Goal: Use online tool/utility: Utilize a website feature to perform a specific function

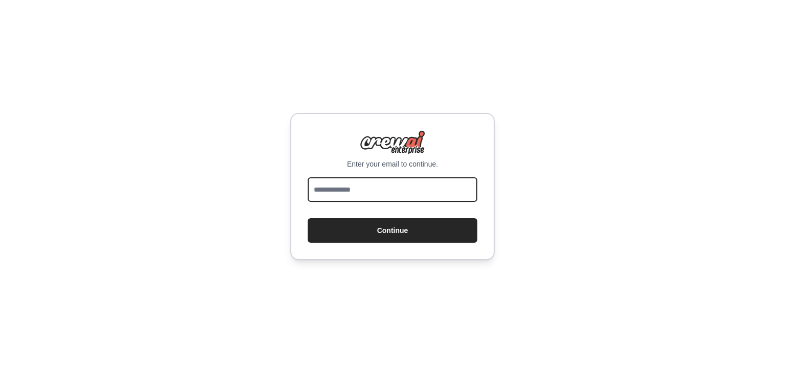
click at [343, 193] on input "email" at bounding box center [393, 189] width 170 height 25
type input "**********"
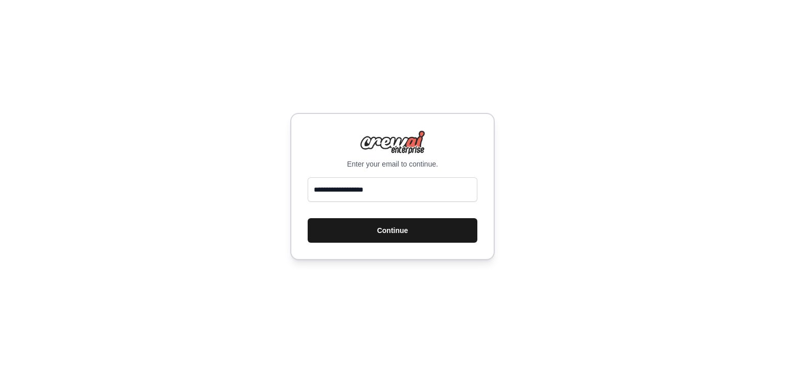
click at [392, 231] on button "Continue" at bounding box center [393, 230] width 170 height 25
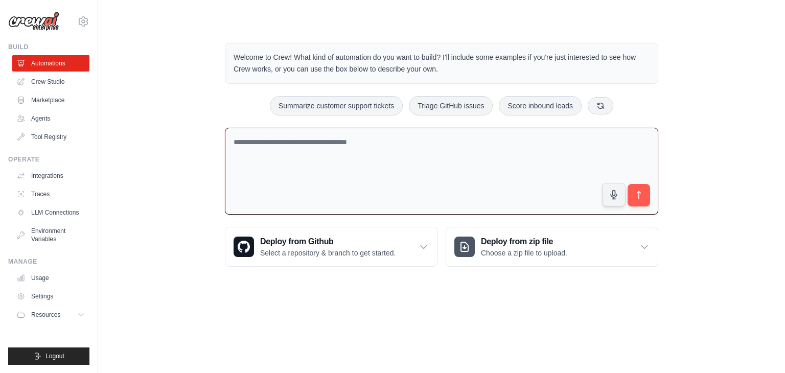
click at [322, 143] on textarea at bounding box center [441, 171] width 433 height 87
type textarea "*"
click at [261, 163] on textarea "*" at bounding box center [441, 171] width 433 height 87
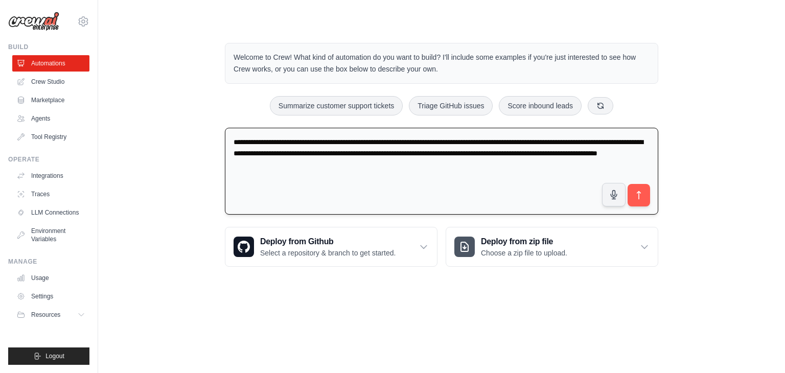
type textarea "**********"
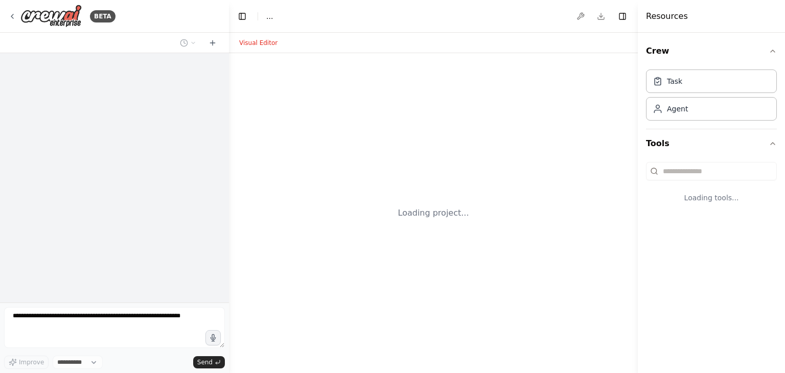
select select "****"
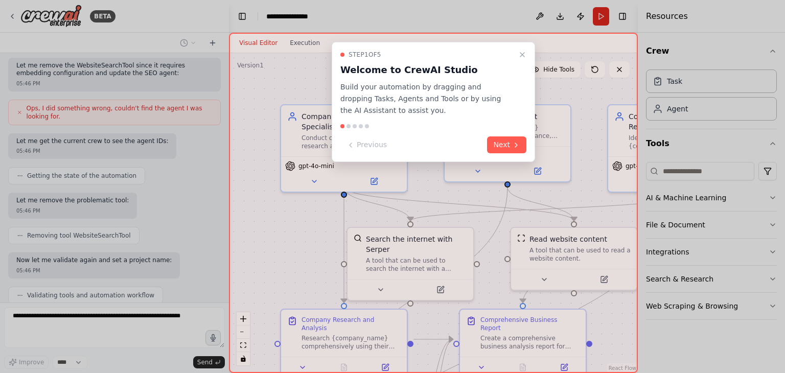
scroll to position [712, 0]
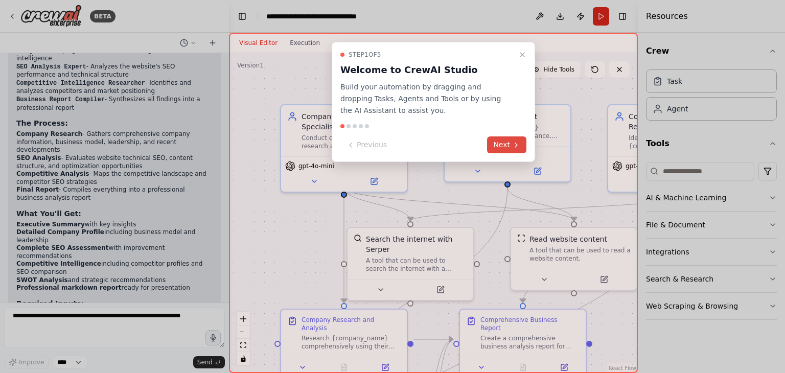
click at [502, 148] on button "Next" at bounding box center [506, 144] width 39 height 17
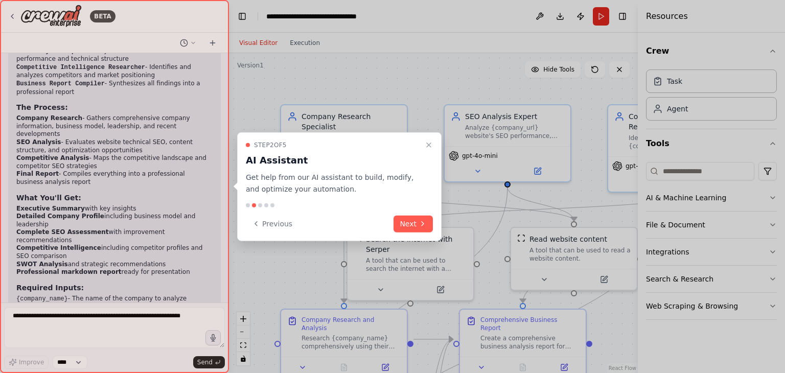
scroll to position [1090, 0]
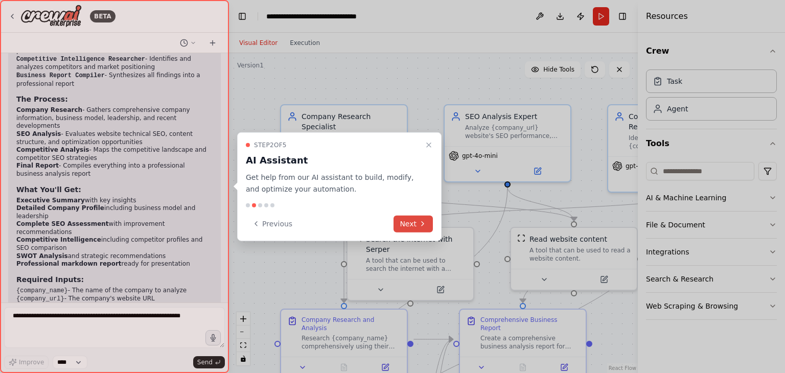
click at [415, 223] on button "Next" at bounding box center [412, 223] width 39 height 17
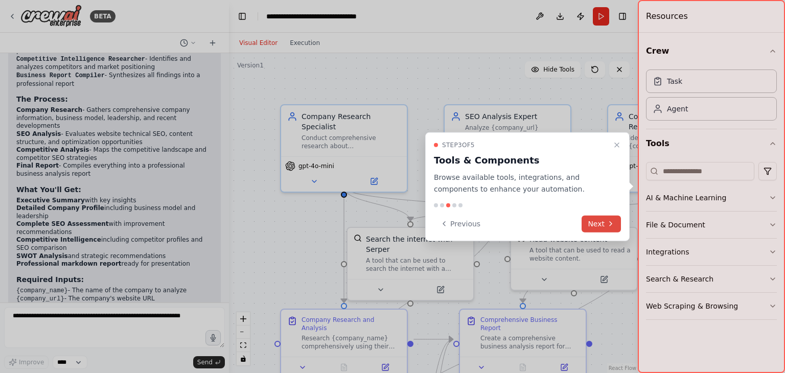
click at [597, 227] on button "Next" at bounding box center [600, 223] width 39 height 17
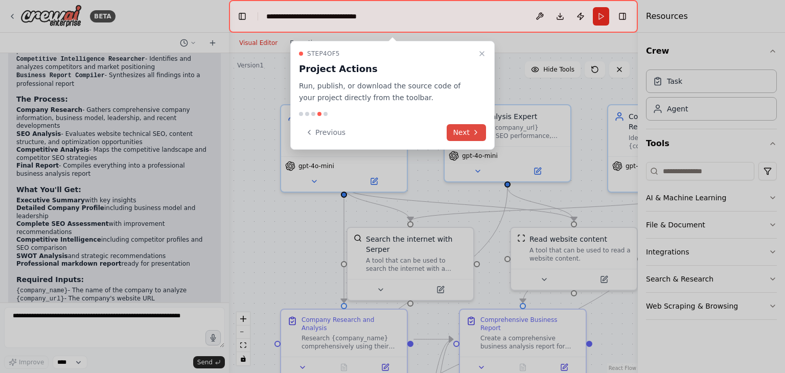
click at [473, 136] on button "Next" at bounding box center [465, 132] width 39 height 17
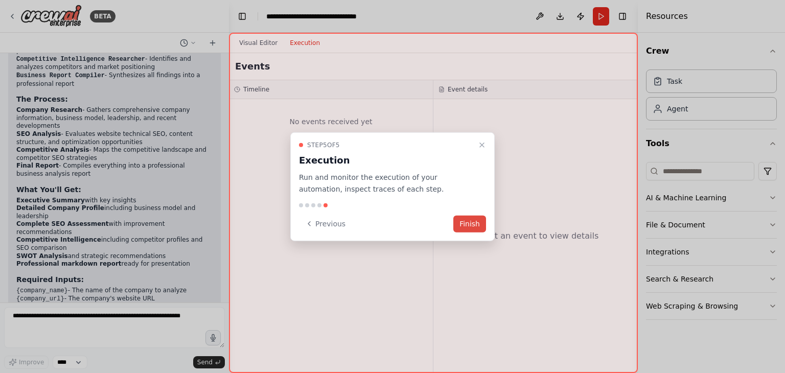
click at [469, 220] on button "Finish" at bounding box center [469, 223] width 33 height 17
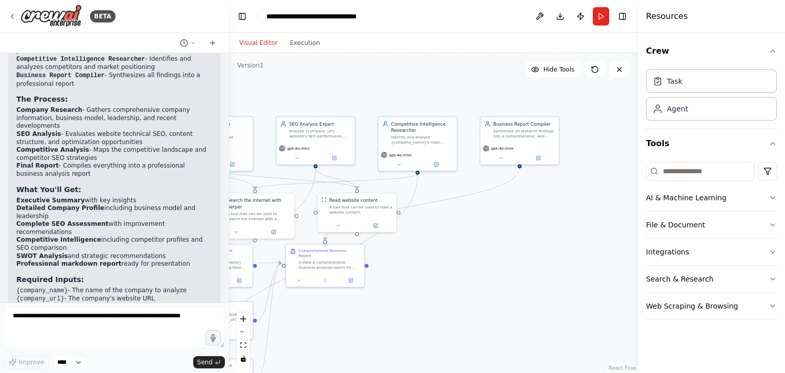
drag, startPoint x: 583, startPoint y: 277, endPoint x: 384, endPoint y: 240, distance: 202.7
click at [384, 240] on div ".deletable-edge-delete-btn { width: 20px; height: 20px; border: 0px solid #ffff…" at bounding box center [433, 213] width 409 height 320
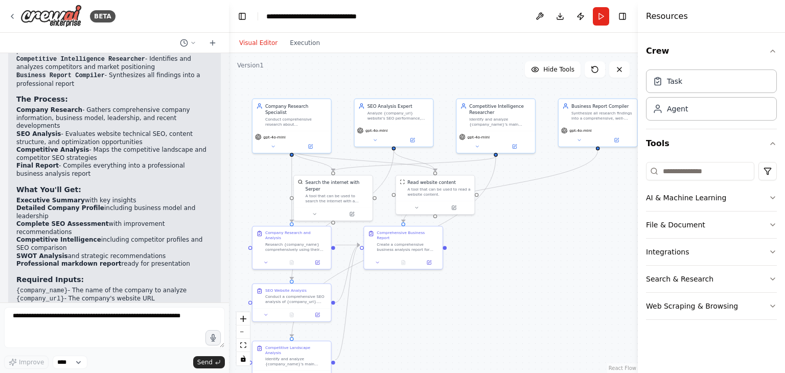
drag, startPoint x: 475, startPoint y: 209, endPoint x: 549, endPoint y: 181, distance: 79.2
click at [549, 181] on div ".deletable-edge-delete-btn { width: 20px; height: 20px; border: 0px solid #ffff…" at bounding box center [433, 213] width 409 height 320
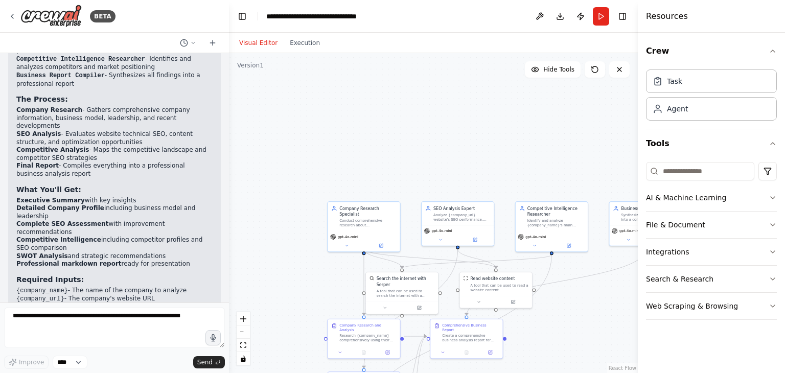
drag, startPoint x: 356, startPoint y: 218, endPoint x: 349, endPoint y: 287, distance: 68.7
click at [349, 287] on div ".deletable-edge-delete-btn { width: 20px; height: 20px; border: 0px solid #ffff…" at bounding box center [433, 213] width 409 height 320
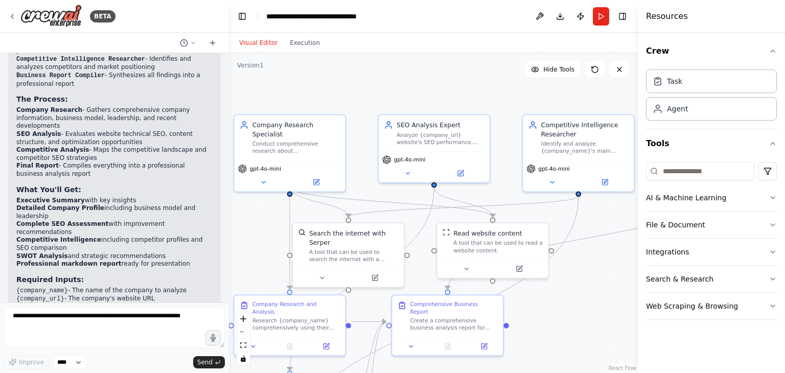
drag, startPoint x: 325, startPoint y: 198, endPoint x: 315, endPoint y: 188, distance: 14.5
click at [315, 188] on div ".deletable-edge-delete-btn { width: 20px; height: 20px; border: 0px solid #ffff…" at bounding box center [433, 213] width 409 height 320
drag, startPoint x: 300, startPoint y: 175, endPoint x: 320, endPoint y: 176, distance: 19.4
click at [320, 176] on button at bounding box center [315, 181] width 51 height 11
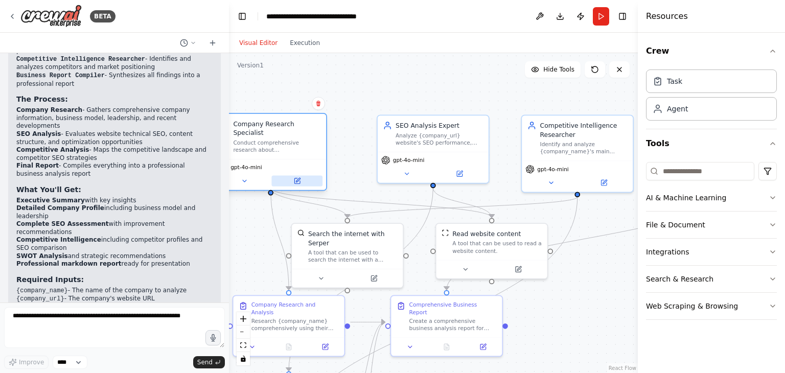
drag, startPoint x: 328, startPoint y: 172, endPoint x: 298, endPoint y: 170, distance: 30.7
click at [298, 176] on button at bounding box center [296, 181] width 51 height 11
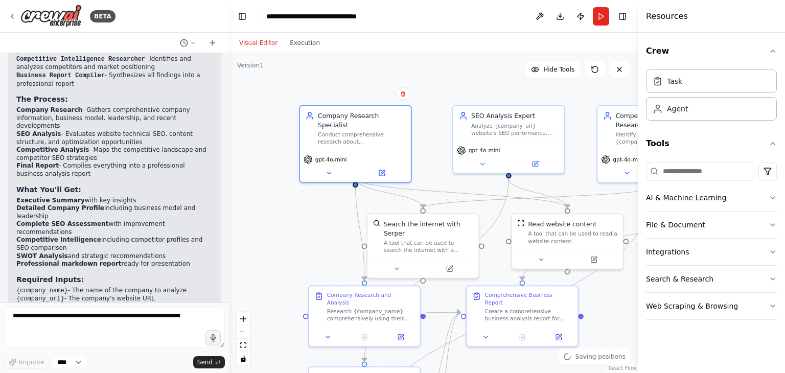
drag, startPoint x: 335, startPoint y: 191, endPoint x: 409, endPoint y: 180, distance: 74.8
click at [409, 180] on div ".deletable-edge-delete-btn { width: 20px; height: 20px; border: 0px solid #ffff…" at bounding box center [433, 213] width 409 height 320
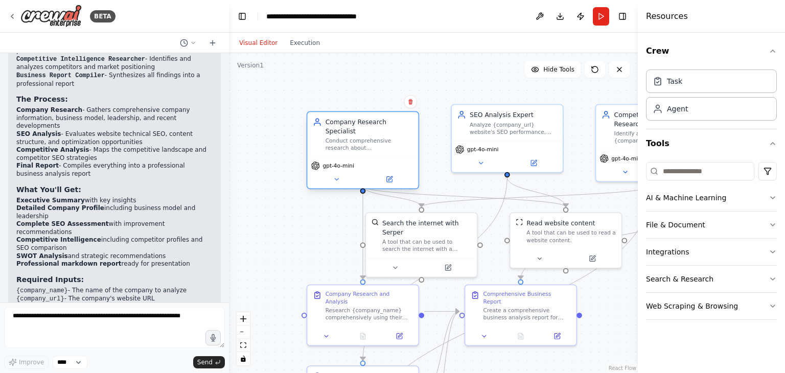
drag, startPoint x: 374, startPoint y: 148, endPoint x: 384, endPoint y: 154, distance: 11.5
click at [384, 161] on div "gpt-4o-mini" at bounding box center [363, 165] width 104 height 9
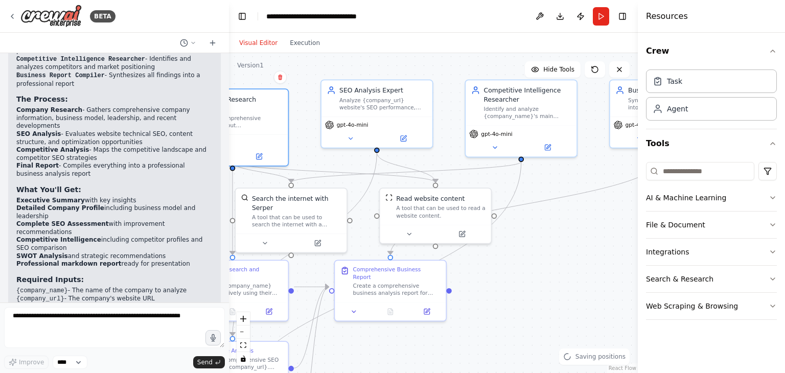
drag, startPoint x: 452, startPoint y: 88, endPoint x: 320, endPoint y: 64, distance: 133.6
click at [320, 64] on div ".deletable-edge-delete-btn { width: 20px; height: 20px; border: 0px solid #ffff…" at bounding box center [433, 213] width 409 height 320
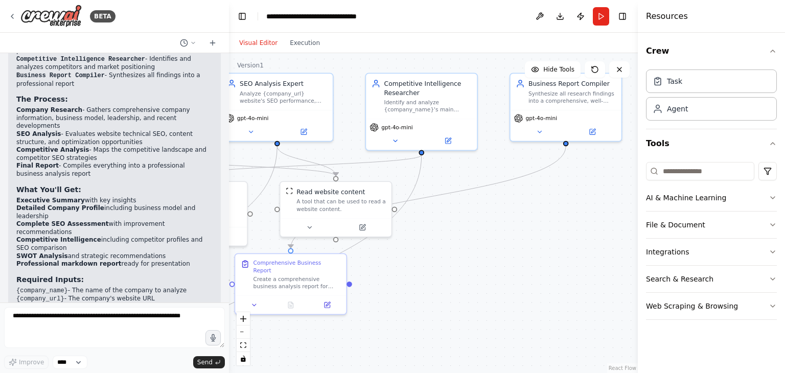
drag, startPoint x: 450, startPoint y: 68, endPoint x: 479, endPoint y: 27, distance: 50.2
click at [479, 27] on main "**********" at bounding box center [433, 186] width 409 height 373
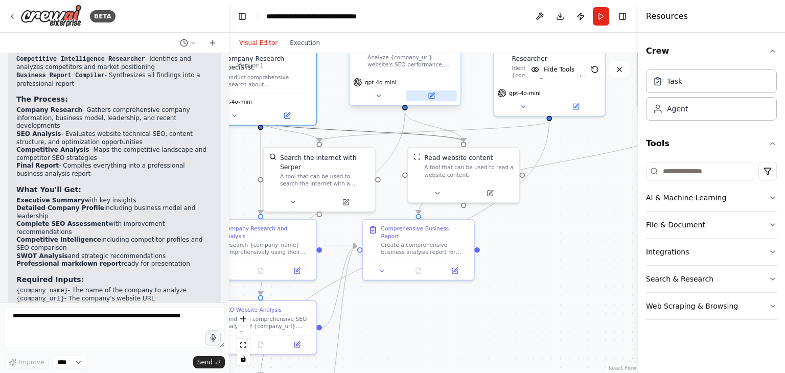
drag, startPoint x: 333, startPoint y: 125, endPoint x: 427, endPoint y: 91, distance: 100.0
click at [427, 91] on div ".deletable-edge-delete-btn { width: 20px; height: 20px; border: 0px solid #ffff…" at bounding box center [339, 134] width 361 height 282
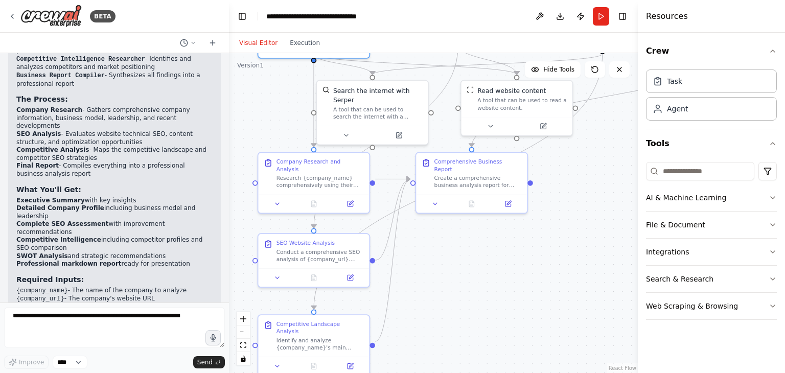
drag, startPoint x: 335, startPoint y: 121, endPoint x: 388, endPoint y: 54, distance: 85.4
click at [388, 54] on div ".deletable-edge-delete-btn { width: 20px; height: 20px; border: 0px solid #ffff…" at bounding box center [433, 213] width 409 height 320
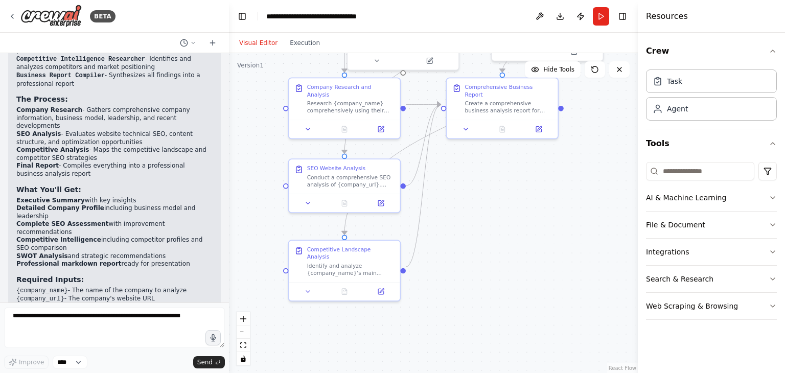
drag, startPoint x: 474, startPoint y: 290, endPoint x: 504, endPoint y: 216, distance: 80.6
click at [504, 216] on div ".deletable-edge-delete-btn { width: 20px; height: 20px; border: 0px solid #ffff…" at bounding box center [433, 213] width 409 height 320
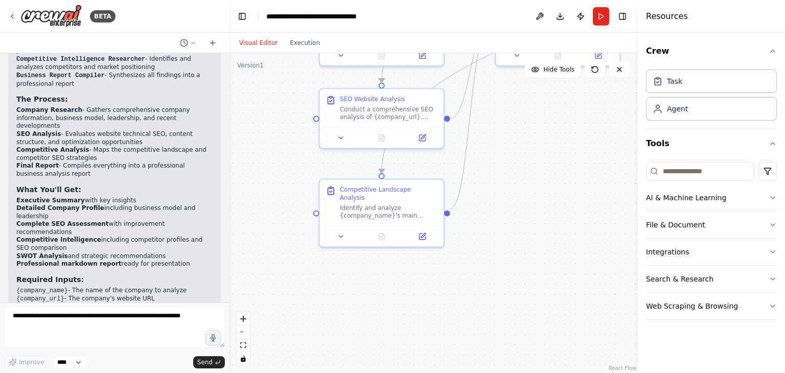
drag, startPoint x: 456, startPoint y: 231, endPoint x: 511, endPoint y: 167, distance: 84.7
click at [511, 167] on div ".deletable-edge-delete-btn { width: 20px; height: 20px; border: 0px solid #ffff…" at bounding box center [433, 213] width 409 height 320
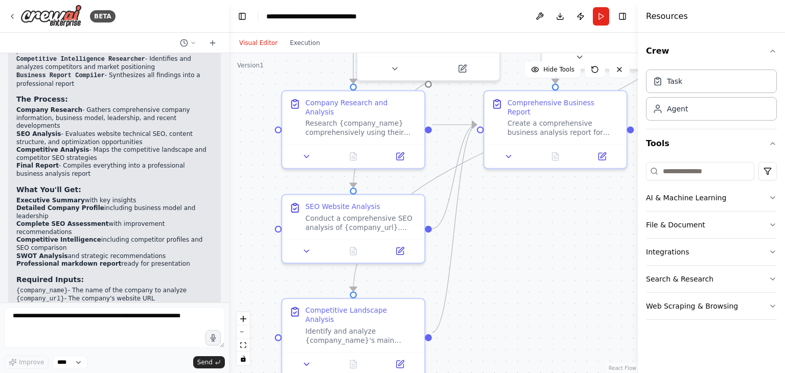
drag, startPoint x: 497, startPoint y: 135, endPoint x: 486, endPoint y: 260, distance: 125.1
click at [486, 260] on div ".deletable-edge-delete-btn { width: 20px; height: 20px; border: 0px solid #ffff…" at bounding box center [433, 213] width 409 height 320
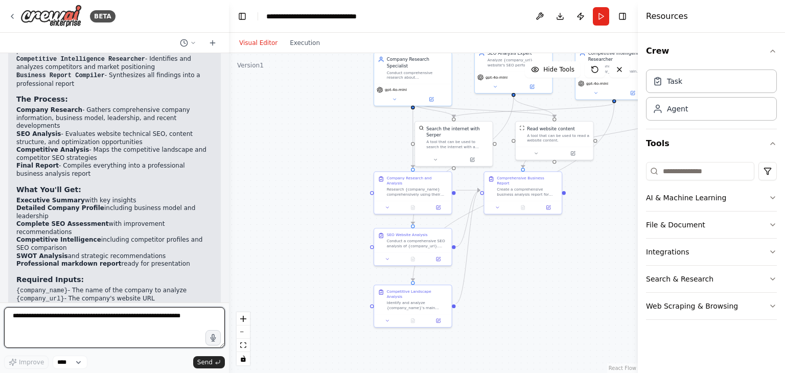
click at [47, 319] on textarea at bounding box center [114, 327] width 221 height 41
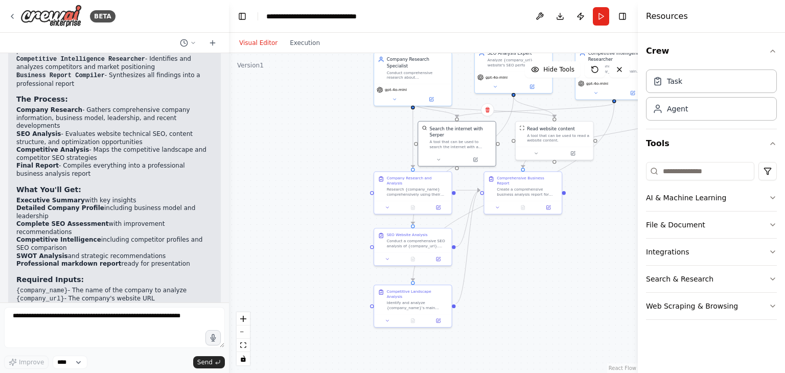
drag, startPoint x: 455, startPoint y: 148, endPoint x: 452, endPoint y: 170, distance: 22.2
click at [452, 170] on div ".deletable-edge-delete-btn { width: 20px; height: 20px; border: 0px solid #ffff…" at bounding box center [467, 112] width 251 height 197
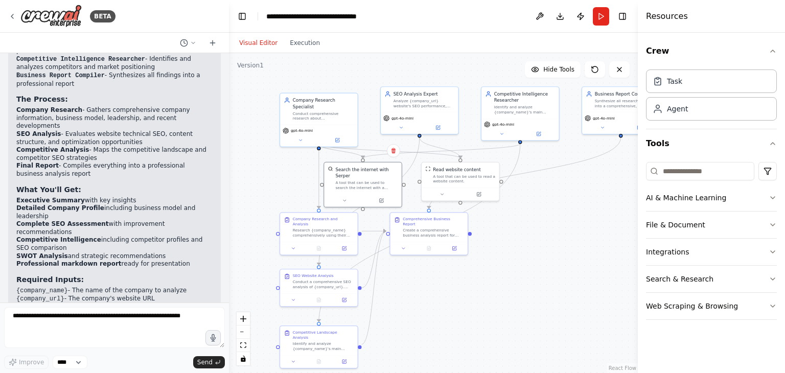
drag, startPoint x: 498, startPoint y: 227, endPoint x: 405, endPoint y: 271, distance: 102.8
click at [405, 271] on div ".deletable-edge-delete-btn { width: 20px; height: 20px; border: 0px solid #ffff…" at bounding box center [433, 213] width 409 height 320
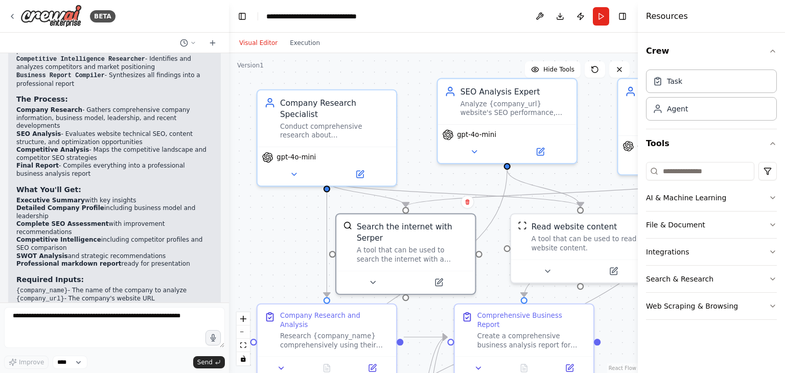
drag, startPoint x: 296, startPoint y: 208, endPoint x: 291, endPoint y: 222, distance: 15.2
click at [291, 222] on div ".deletable-edge-delete-btn { width: 20px; height: 20px; border: 0px solid #ffff…" at bounding box center [433, 213] width 409 height 320
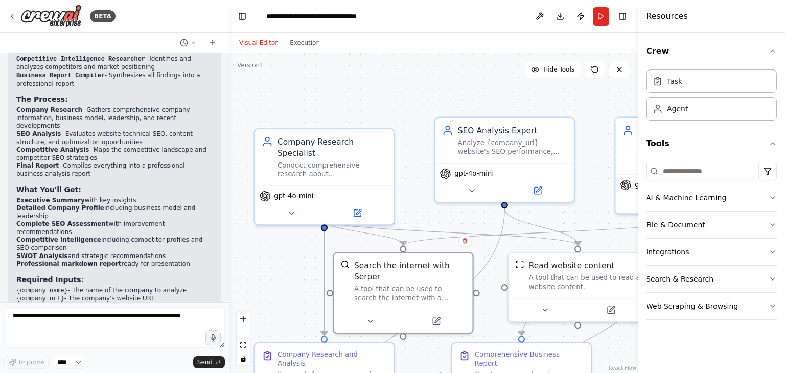
drag, startPoint x: 295, startPoint y: 181, endPoint x: 292, endPoint y: 220, distance: 38.9
click at [292, 220] on div ".deletable-edge-delete-btn { width: 20px; height: 20px; border: 0px solid #ffff…" at bounding box center [433, 213] width 409 height 320
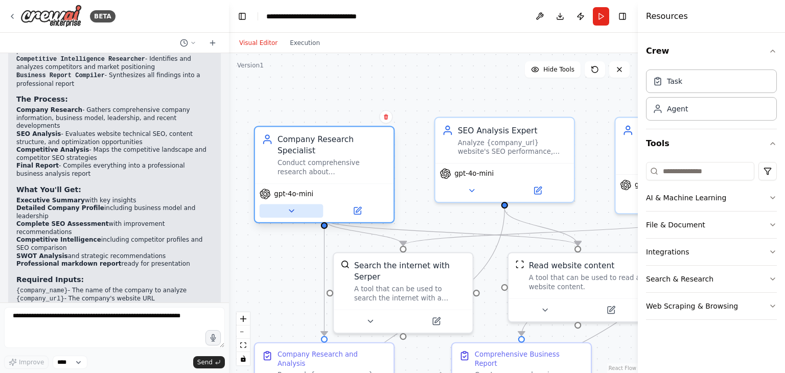
click at [291, 210] on icon at bounding box center [291, 211] width 5 height 2
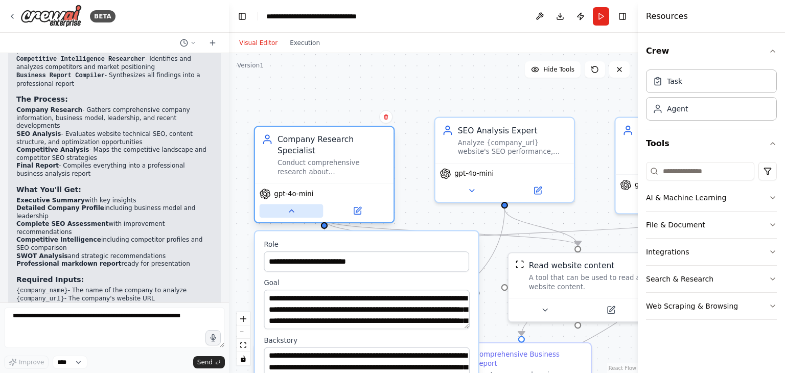
click at [290, 206] on icon at bounding box center [291, 210] width 9 height 9
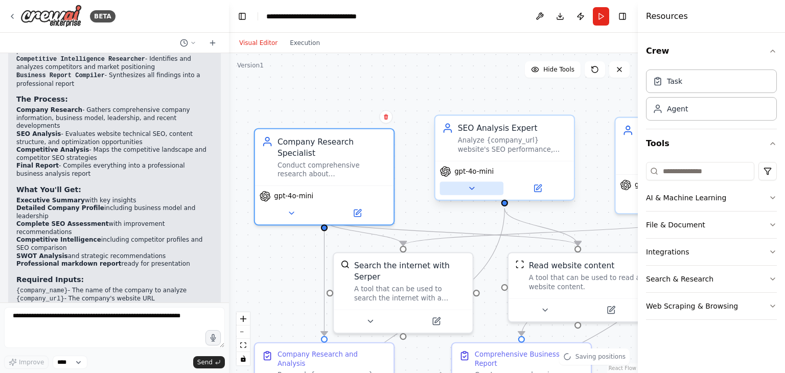
click at [470, 190] on icon at bounding box center [471, 188] width 9 height 9
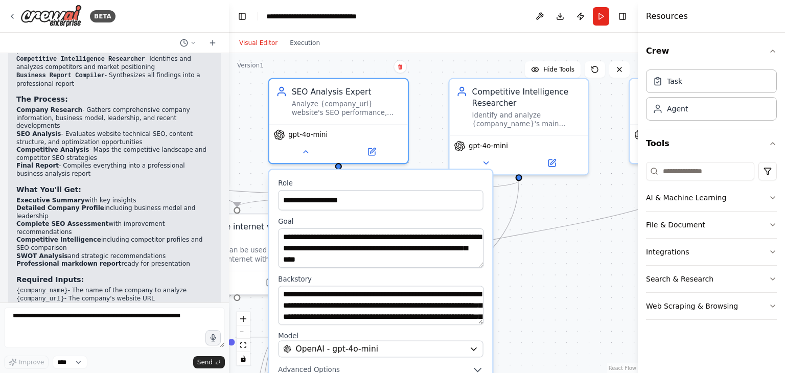
drag, startPoint x: 413, startPoint y: 207, endPoint x: 247, endPoint y: 168, distance: 170.5
click at [247, 168] on div ".deletable-edge-delete-btn { width: 20px; height: 20px; border: 0px solid #ffff…" at bounding box center [433, 213] width 409 height 320
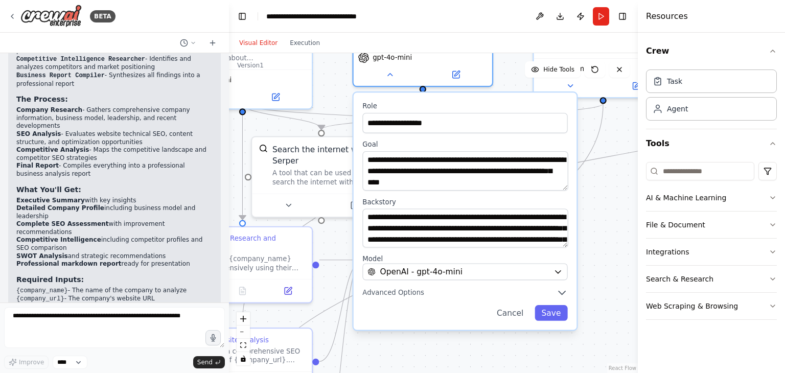
drag, startPoint x: 247, startPoint y: 168, endPoint x: 331, endPoint y: 91, distance: 114.3
click at [331, 91] on div ".deletable-edge-delete-btn { width: 20px; height: 20px; border: 0px solid #ffff…" at bounding box center [433, 213] width 409 height 320
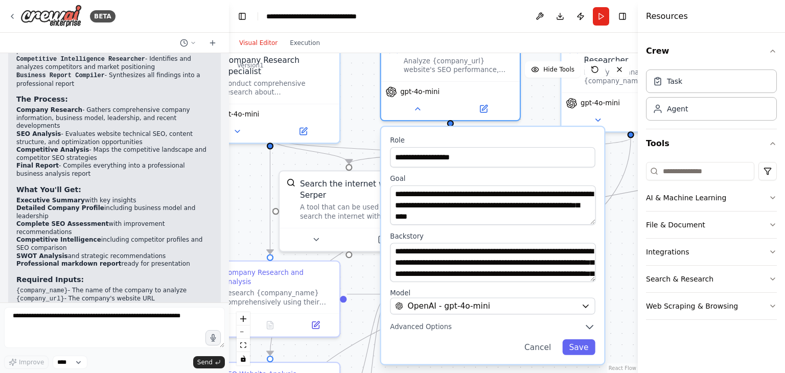
drag, startPoint x: 331, startPoint y: 91, endPoint x: 362, endPoint y: 135, distance: 54.3
click at [362, 135] on div ".deletable-edge-delete-btn { width: 20px; height: 20px; border: 0px solid #ffff…" at bounding box center [433, 213] width 409 height 320
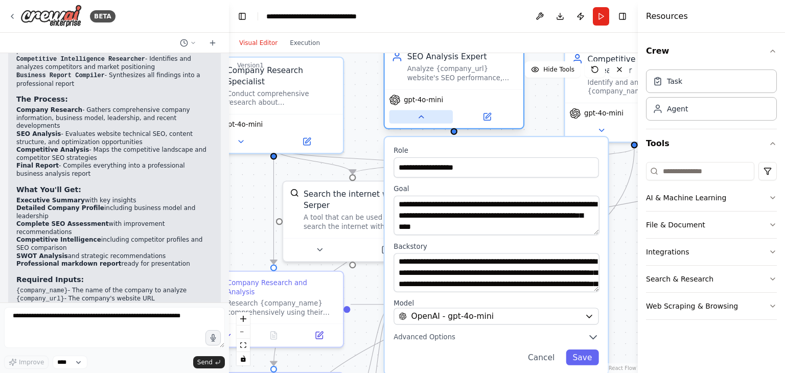
click at [421, 117] on icon at bounding box center [420, 116] width 9 height 9
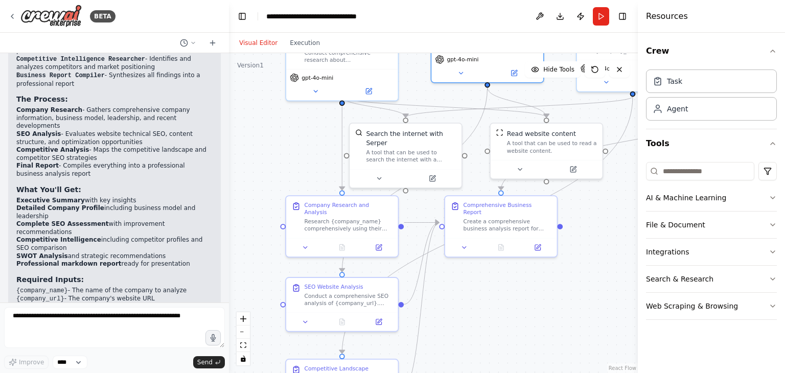
drag, startPoint x: 264, startPoint y: 248, endPoint x: 320, endPoint y: 181, distance: 88.1
click at [320, 181] on div ".deletable-edge-delete-btn { width: 20px; height: 20px; border: 0px solid #ffff…" at bounding box center [433, 213] width 409 height 320
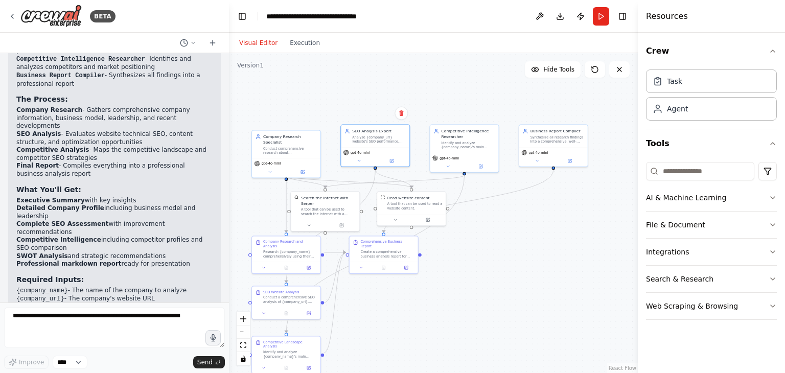
drag, startPoint x: 573, startPoint y: 168, endPoint x: 485, endPoint y: 215, distance: 99.6
click at [485, 215] on div ".deletable-edge-delete-btn { width: 20px; height: 20px; border: 0px solid #ffff…" at bounding box center [433, 213] width 409 height 320
click at [488, 238] on div ".deletable-edge-delete-btn { width: 20px; height: 20px; border: 0px solid #ffff…" at bounding box center [433, 213] width 409 height 320
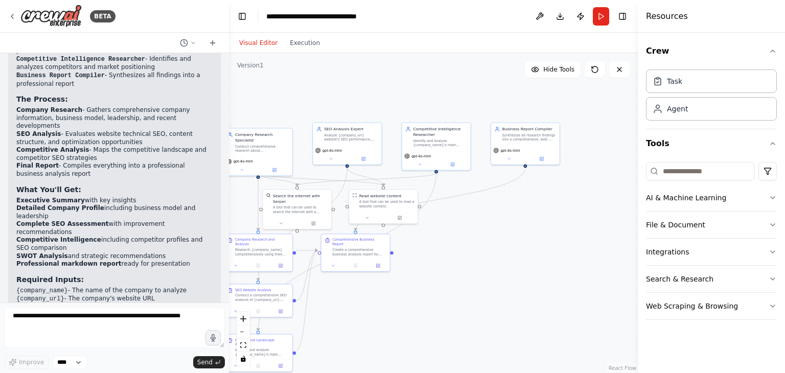
drag, startPoint x: 461, startPoint y: 247, endPoint x: 445, endPoint y: 239, distance: 17.6
click at [437, 244] on div ".deletable-edge-delete-btn { width: 20px; height: 20px; border: 0px solid #ffff…" at bounding box center [433, 213] width 409 height 320
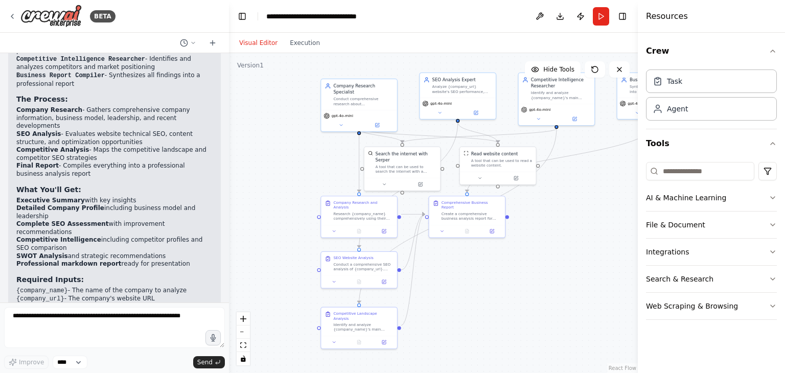
drag, startPoint x: 434, startPoint y: 299, endPoint x: 564, endPoint y: 255, distance: 137.6
click at [564, 255] on div ".deletable-edge-delete-btn { width: 20px; height: 20px; border: 0px solid #ffff…" at bounding box center [433, 213] width 409 height 320
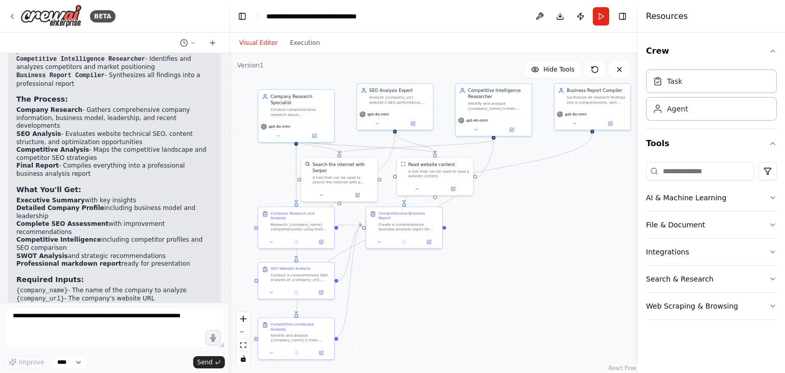
drag, startPoint x: 517, startPoint y: 301, endPoint x: 454, endPoint y: 321, distance: 66.4
click at [454, 321] on div ".deletable-edge-delete-btn { width: 20px; height: 20px; border: 0px solid #ffff…" at bounding box center [433, 213] width 409 height 320
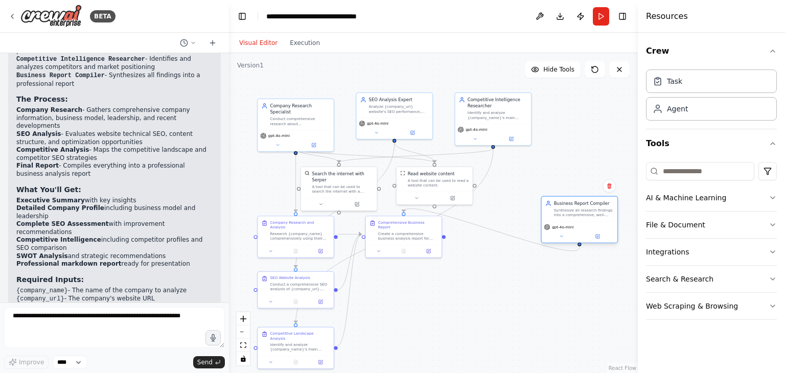
drag, startPoint x: 591, startPoint y: 117, endPoint x: 579, endPoint y: 222, distance: 105.4
click at [579, 222] on div "gpt-4o-mini" at bounding box center [579, 231] width 76 height 21
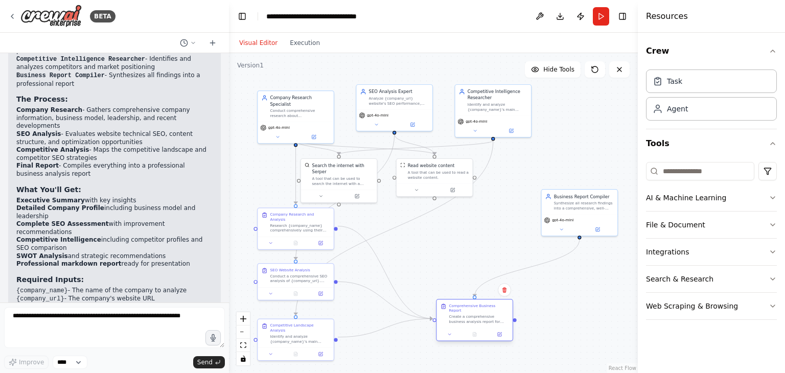
drag, startPoint x: 415, startPoint y: 236, endPoint x: 484, endPoint y: 319, distance: 108.1
click at [484, 319] on div "Comprehensive Business Report Create a comprehensive business analysis report f…" at bounding box center [474, 313] width 76 height 29
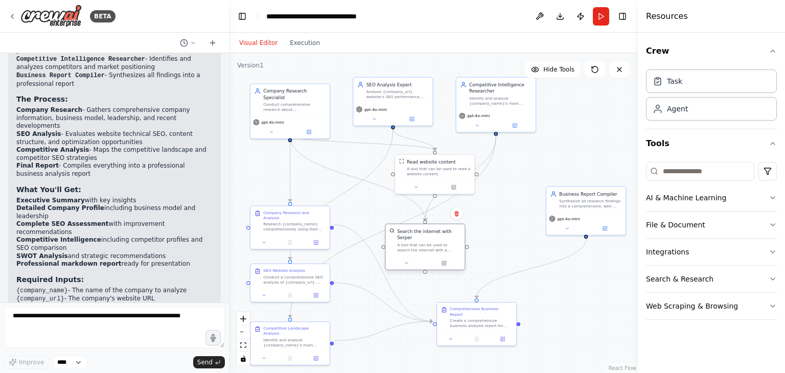
drag, startPoint x: 345, startPoint y: 173, endPoint x: 435, endPoint y: 242, distance: 112.9
click at [435, 242] on div "A tool that can be used to search the internet with a search_query. Supports di…" at bounding box center [429, 247] width 64 height 10
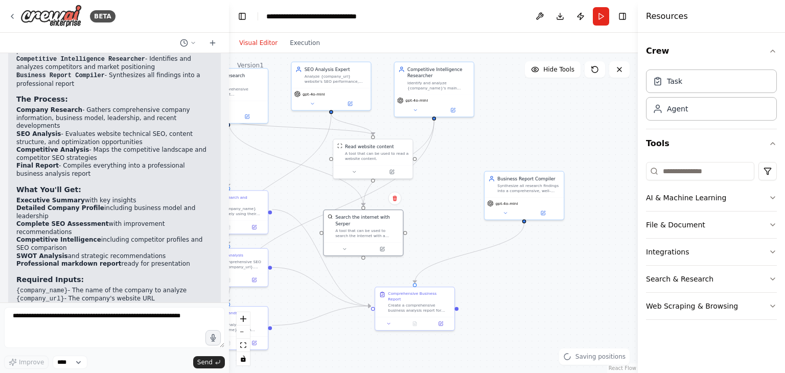
drag, startPoint x: 504, startPoint y: 219, endPoint x: 425, endPoint y: 195, distance: 82.7
click at [425, 195] on div ".deletable-edge-delete-btn { width: 20px; height: 20px; border: 0px solid #ffff…" at bounding box center [433, 213] width 409 height 320
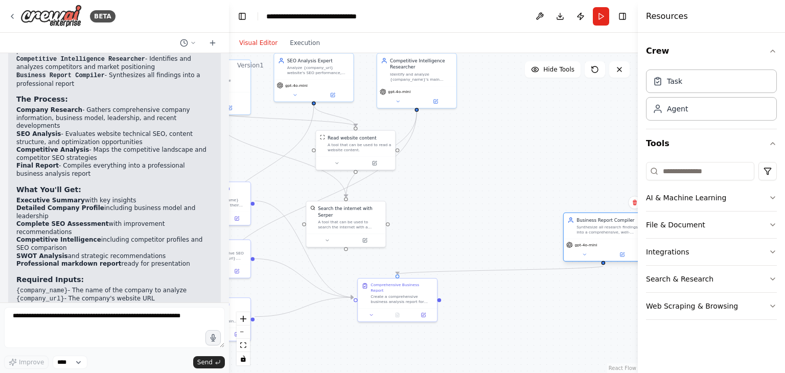
drag, startPoint x: 502, startPoint y: 191, endPoint x: 599, endPoint y: 244, distance: 110.6
click at [599, 244] on div "gpt-4o-mini" at bounding box center [603, 245] width 74 height 7
drag, startPoint x: 361, startPoint y: 150, endPoint x: 509, endPoint y: 188, distance: 152.6
click at [509, 188] on div "Read website content A tool that can be used to read a website content." at bounding box center [494, 181] width 80 height 40
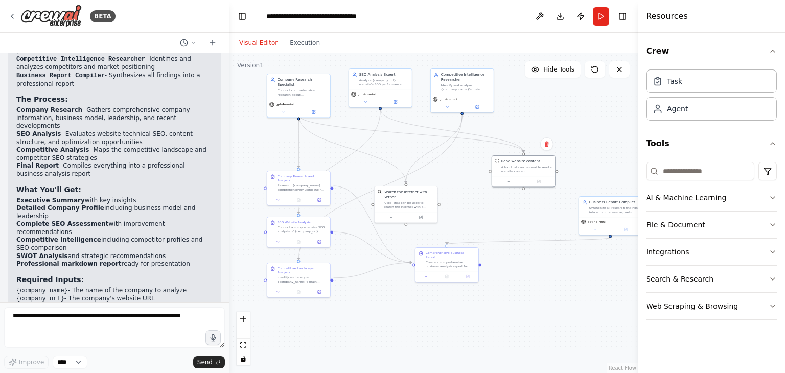
drag, startPoint x: 299, startPoint y: 177, endPoint x: 370, endPoint y: 141, distance: 79.0
click at [370, 141] on div ".deletable-edge-delete-btn { width: 20px; height: 20px; border: 0px solid #ffff…" at bounding box center [433, 213] width 409 height 320
drag, startPoint x: 353, startPoint y: 231, endPoint x: 366, endPoint y: 227, distance: 12.9
click at [366, 227] on div ".deletable-edge-delete-btn { width: 20px; height: 20px; border: 0px solid #ffff…" at bounding box center [433, 213] width 409 height 320
click at [353, 220] on div ".deletable-edge-delete-btn { width: 20px; height: 20px; border: 0px solid #ffff…" at bounding box center [433, 213] width 409 height 320
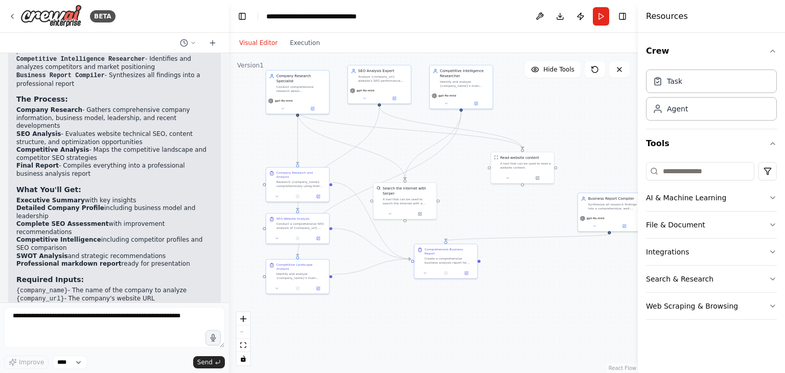
click at [353, 220] on div ".deletable-edge-delete-btn { width: 20px; height: 20px; border: 0px solid #ffff…" at bounding box center [433, 213] width 409 height 320
click at [304, 246] on div ".deletable-edge-delete-btn { width: 20px; height: 20px; border: 0px solid #ffff…" at bounding box center [433, 213] width 409 height 320
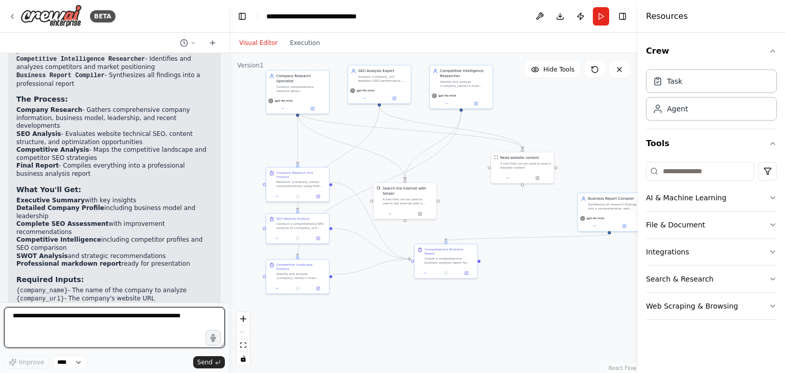
click at [73, 321] on textarea at bounding box center [114, 327] width 221 height 41
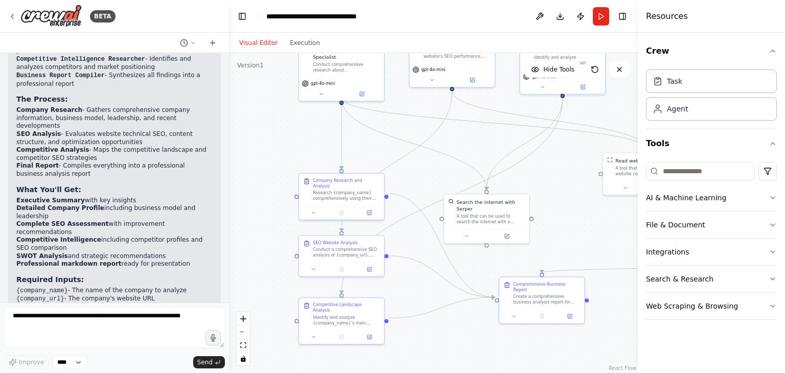
drag, startPoint x: 415, startPoint y: 325, endPoint x: 474, endPoint y: 329, distance: 59.4
click at [474, 329] on div ".deletable-edge-delete-btn { width: 20px; height: 20px; border: 0px solid #ffff…" at bounding box center [433, 213] width 409 height 320
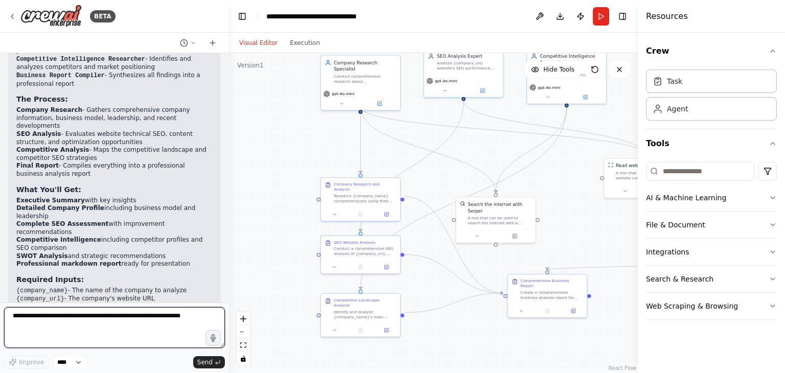
click at [130, 324] on textarea at bounding box center [114, 327] width 221 height 41
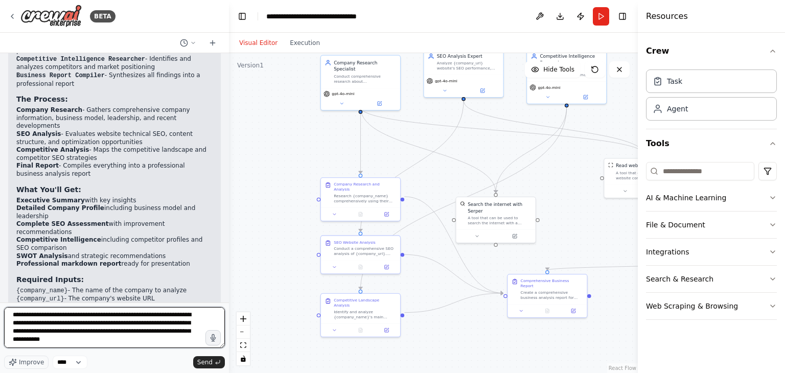
scroll to position [13, 0]
type textarea "**********"
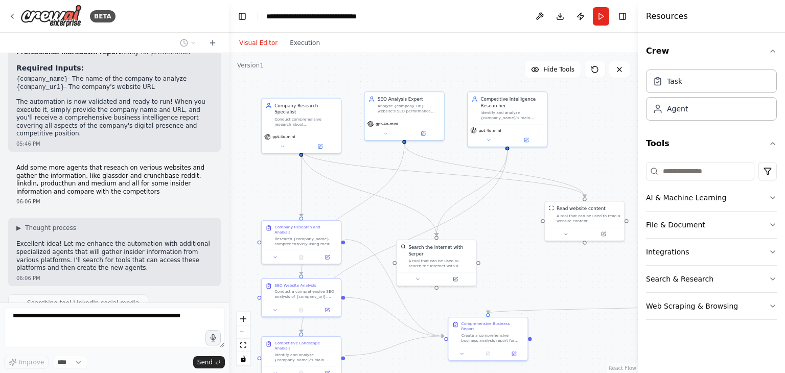
scroll to position [1327, 0]
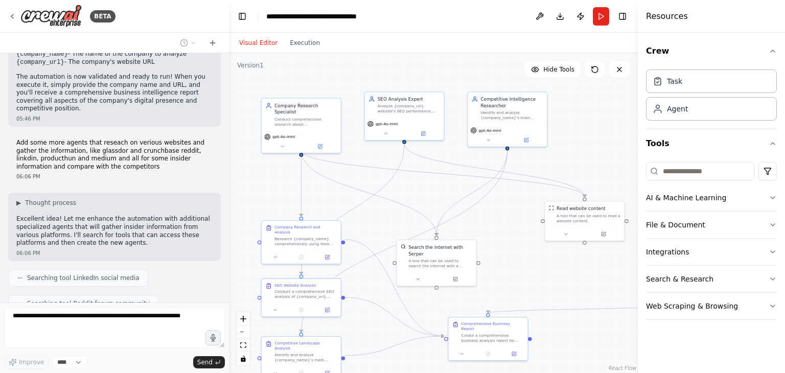
drag, startPoint x: 280, startPoint y: 150, endPoint x: 237, endPoint y: 194, distance: 61.8
click at [237, 194] on div ".deletable-edge-delete-btn { width: 20px; height: 20px; border: 0px solid #ffff…" at bounding box center [433, 213] width 409 height 320
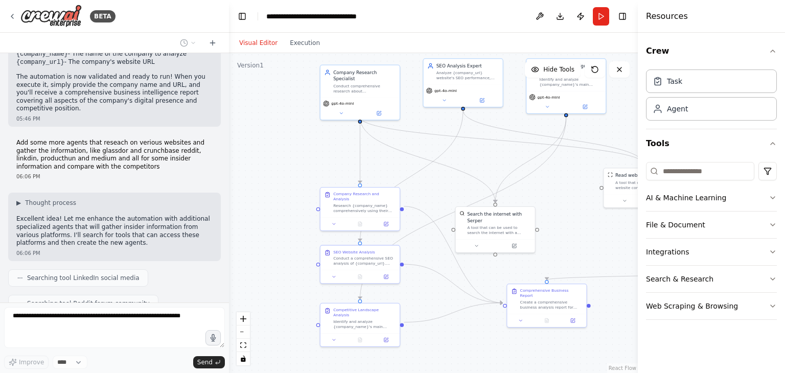
drag, startPoint x: 237, startPoint y: 194, endPoint x: 280, endPoint y: 158, distance: 55.5
click at [280, 158] on div ".deletable-edge-delete-btn { width: 20px; height: 20px; border: 0px solid #ffff…" at bounding box center [433, 213] width 409 height 320
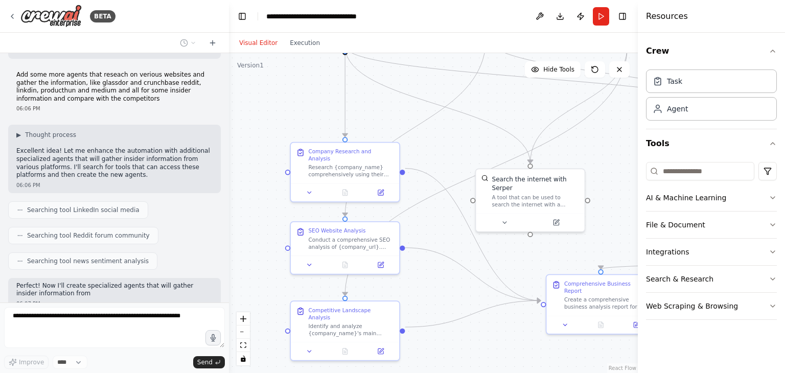
scroll to position [1402, 0]
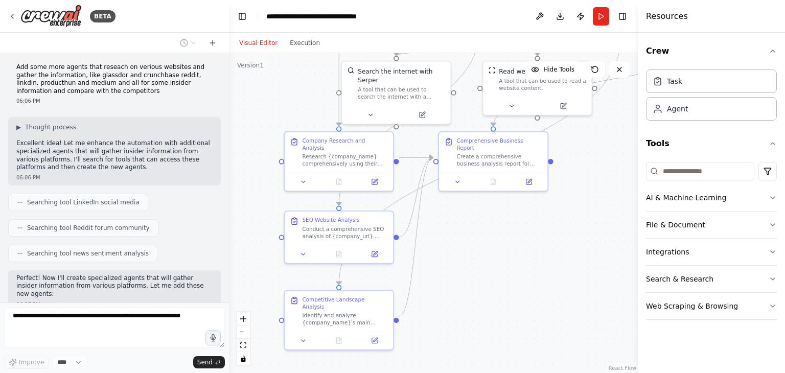
drag, startPoint x: 314, startPoint y: 180, endPoint x: 278, endPoint y: 126, distance: 64.7
click at [278, 126] on div ".deletable-edge-delete-btn { width: 20px; height: 20px; border: 0px solid #ffff…" at bounding box center [433, 213] width 409 height 320
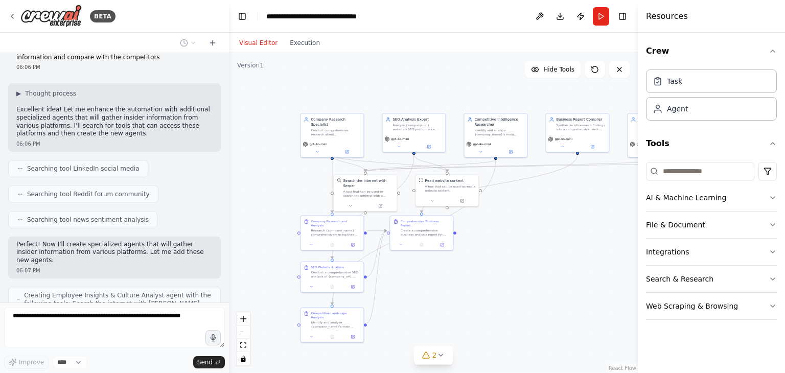
scroll to position [1469, 0]
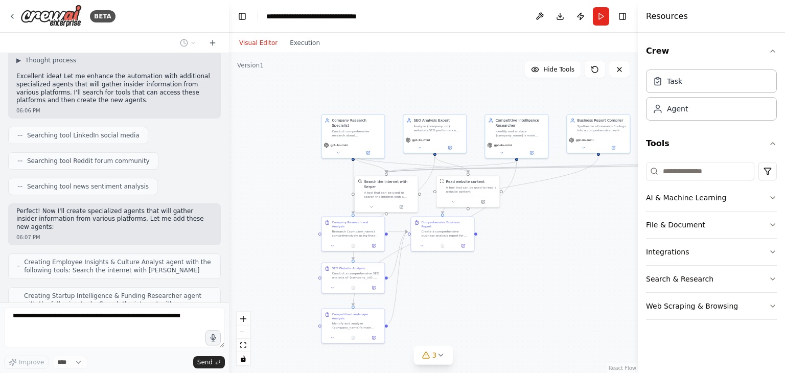
drag, startPoint x: 508, startPoint y: 183, endPoint x: 542, endPoint y: 249, distance: 74.3
click at [542, 249] on div ".deletable-edge-delete-btn { width: 20px; height: 20px; border: 0px solid #ffff…" at bounding box center [433, 213] width 409 height 320
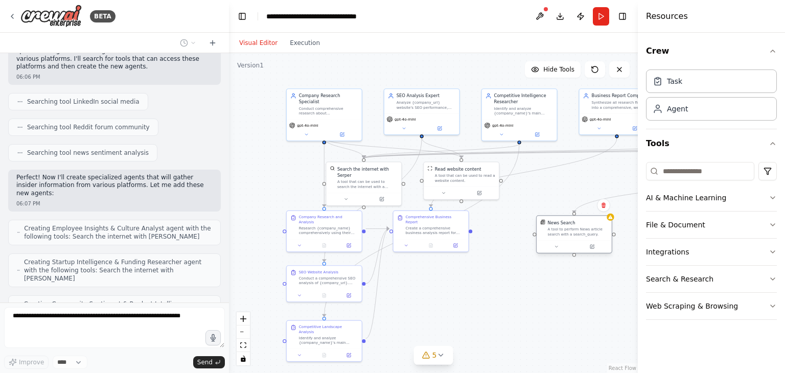
drag, startPoint x: 571, startPoint y: 191, endPoint x: 581, endPoint y: 235, distance: 46.0
click at [581, 235] on div "A tool to perform News article search with a search_query." at bounding box center [578, 232] width 60 height 10
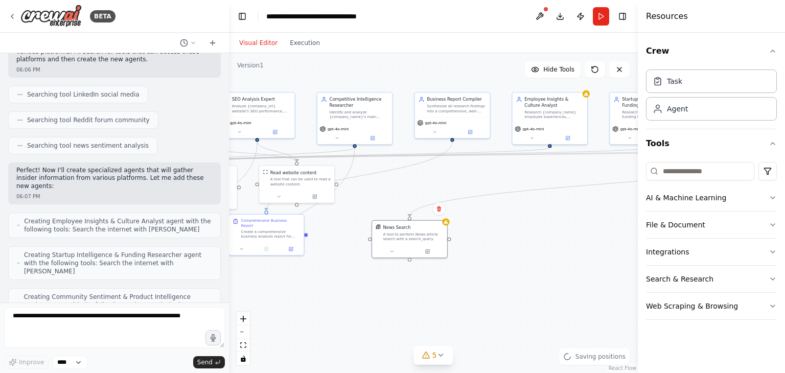
drag, startPoint x: 524, startPoint y: 307, endPoint x: 364, endPoint y: 311, distance: 159.4
click at [356, 311] on div ".deletable-edge-delete-btn { width: 20px; height: 20px; border: 0px solid #ffff…" at bounding box center [433, 213] width 409 height 320
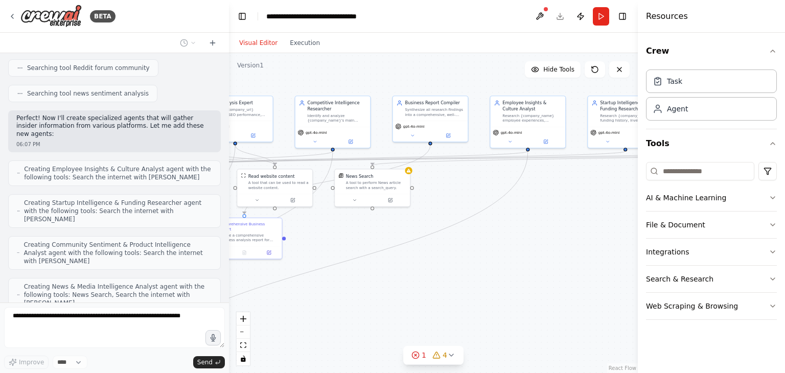
drag, startPoint x: 514, startPoint y: 282, endPoint x: 497, endPoint y: 287, distance: 18.0
click at [497, 287] on div ".deletable-edge-delete-btn { width: 20px; height: 20px; border: 0px solid #ffff…" at bounding box center [433, 213] width 409 height 320
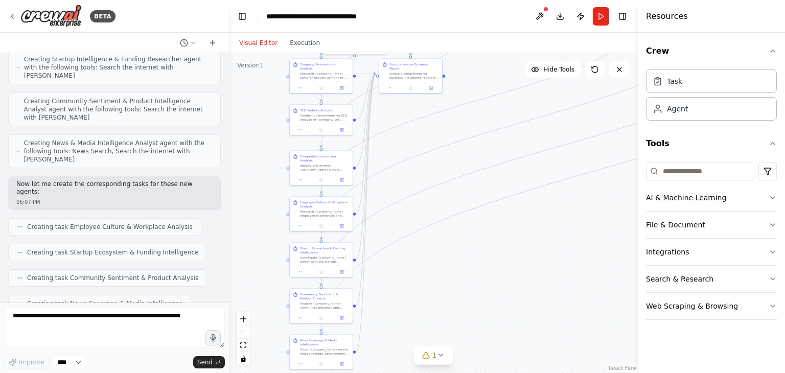
scroll to position [1769, 0]
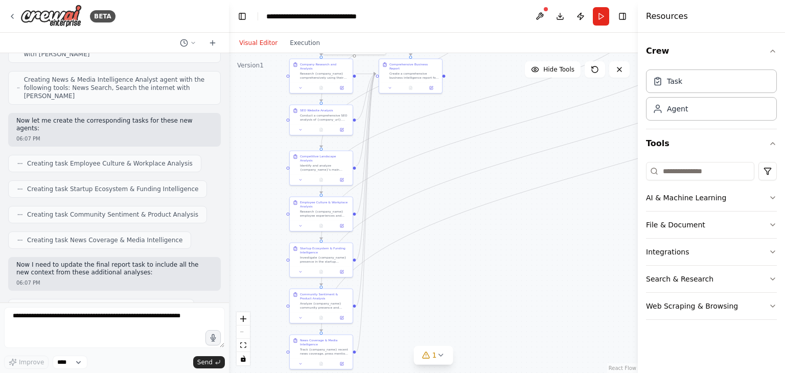
drag, startPoint x: 445, startPoint y: 272, endPoint x: 540, endPoint y: 78, distance: 215.7
click at [540, 78] on div ".deletable-edge-delete-btn { width: 20px; height: 20px; border: 0px solid #ffff…" at bounding box center [433, 213] width 409 height 320
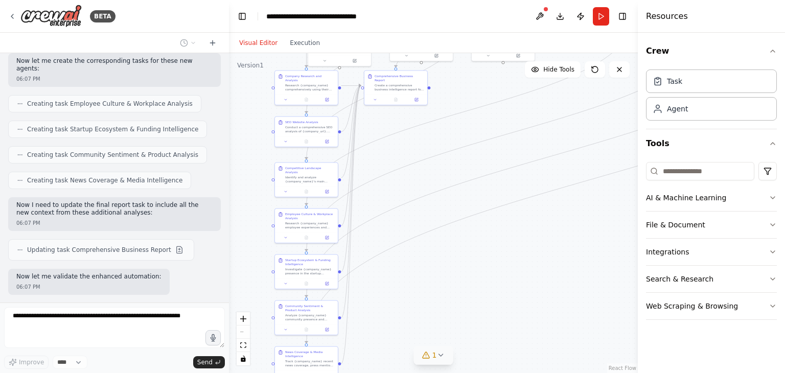
drag, startPoint x: 435, startPoint y: 278, endPoint x: 429, endPoint y: 349, distance: 70.7
click at [429, 349] on div "Version 1 Hide Tools .deletable-edge-delete-btn { width: 20px; height: 20px; bo…" at bounding box center [433, 213] width 409 height 320
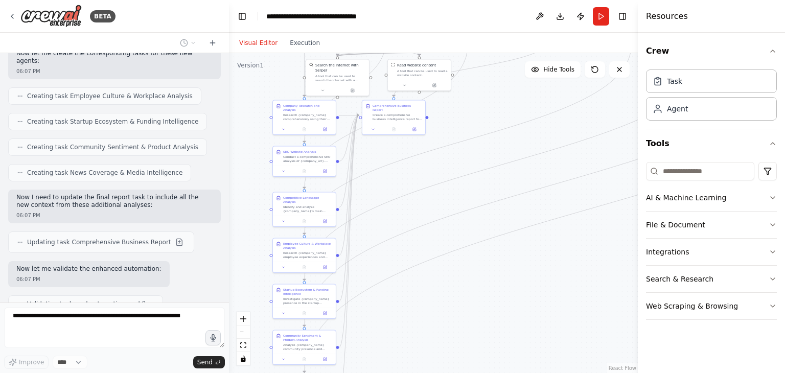
scroll to position [1861, 0]
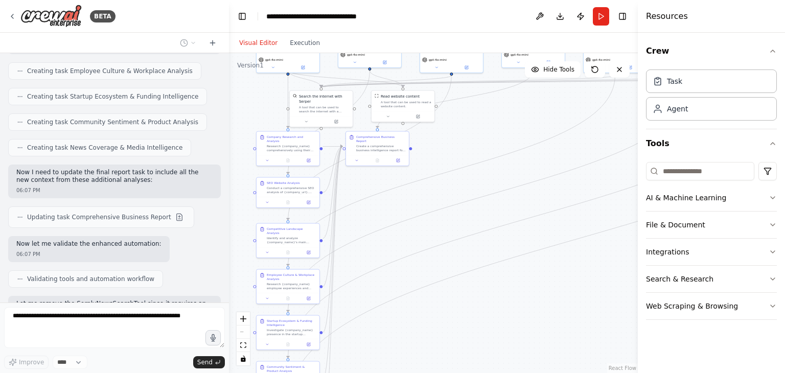
drag, startPoint x: 465, startPoint y: 123, endPoint x: 449, endPoint y: 154, distance: 35.2
click at [449, 154] on div ".deletable-edge-delete-btn { width: 20px; height: 20px; border: 0px solid #ffff…" at bounding box center [433, 213] width 409 height 320
drag, startPoint x: 383, startPoint y: 148, endPoint x: 593, endPoint y: 323, distance: 273.9
click at [593, 323] on div "Comprehensive Business Report Create a comprehensive business intelligence repo…" at bounding box center [579, 311] width 64 height 35
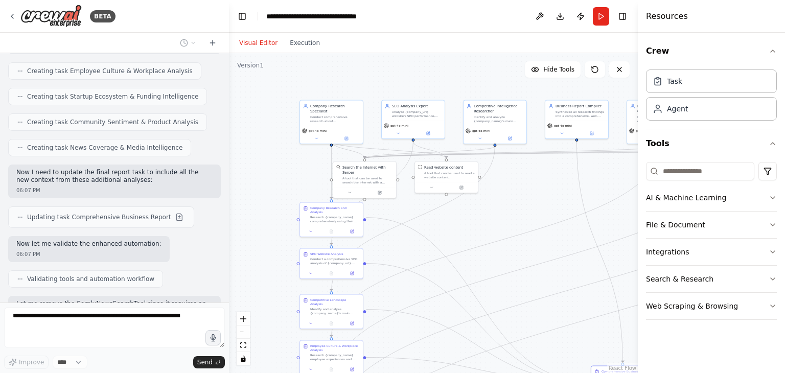
drag, startPoint x: 594, startPoint y: 250, endPoint x: 639, endPoint y: 319, distance: 82.3
click at [639, 319] on div "BETA I want to build an agent that, search on the internet about the comany tha…" at bounding box center [392, 186] width 785 height 373
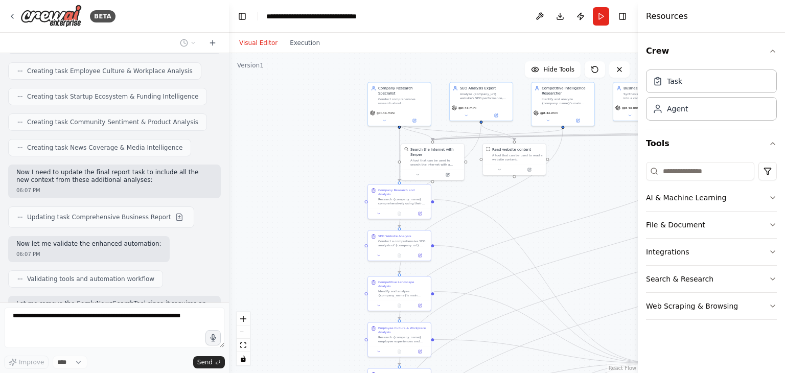
drag, startPoint x: 280, startPoint y: 215, endPoint x: 362, endPoint y: 177, distance: 90.1
click at [345, 199] on div ".deletable-edge-delete-btn { width: 20px; height: 20px; border: 0px solid #ffff…" at bounding box center [433, 213] width 409 height 320
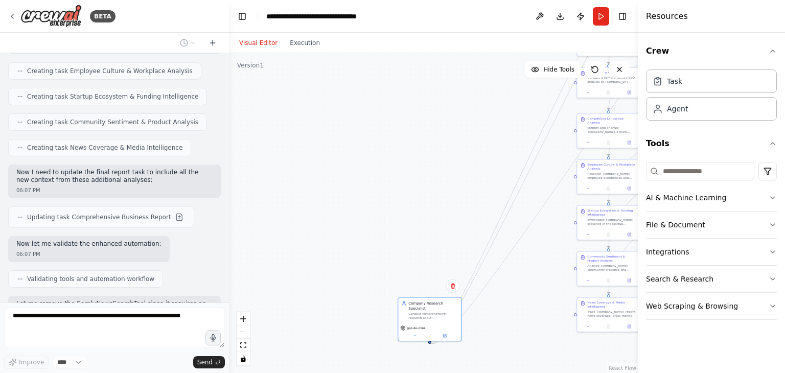
drag, startPoint x: 381, startPoint y: 111, endPoint x: 395, endPoint y: 335, distance: 224.2
click at [395, 335] on div ".deletable-edge-delete-btn { width: 20px; height: 20px; border: 0px solid #ffff…" at bounding box center [433, 213] width 409 height 320
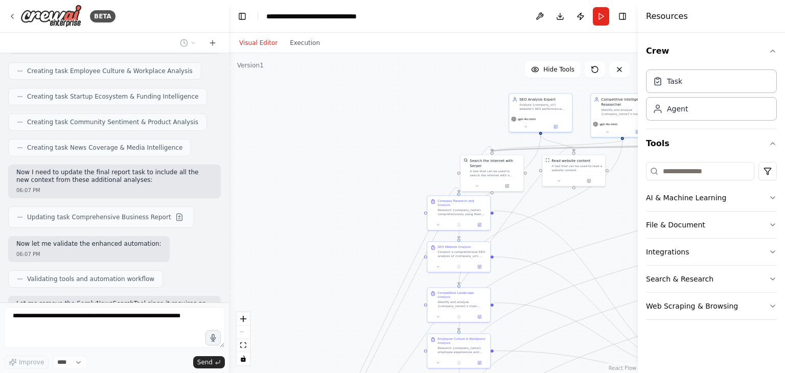
drag, startPoint x: 448, startPoint y: 152, endPoint x: 280, endPoint y: 339, distance: 251.4
click at [280, 339] on div ".deletable-edge-delete-btn { width: 20px; height: 20px; border: 0px solid #ffff…" at bounding box center [433, 213] width 409 height 320
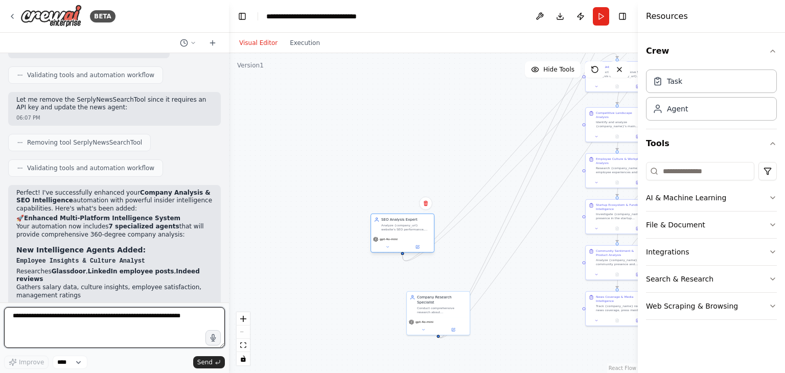
drag, startPoint x: 519, startPoint y: 121, endPoint x: 376, endPoint y: 233, distance: 181.6
click at [376, 233] on div "SEO Analysis Expert Analyze {company_url} website's SEO performance, technical …" at bounding box center [402, 224] width 63 height 20
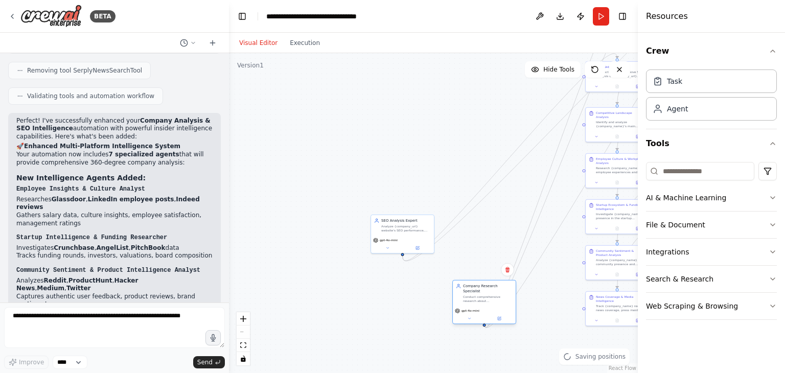
drag, startPoint x: 431, startPoint y: 305, endPoint x: 481, endPoint y: 291, distance: 51.6
click at [481, 295] on div "Conduct comprehensive research about {company_name} using their website {compan…" at bounding box center [488, 299] width 50 height 8
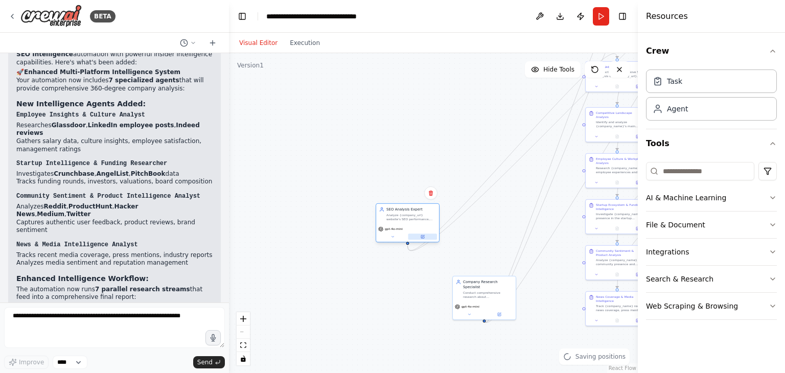
drag, startPoint x: 411, startPoint y: 242, endPoint x: 421, endPoint y: 228, distance: 17.2
click at [421, 228] on div "gpt-4o-mini" at bounding box center [407, 233] width 63 height 18
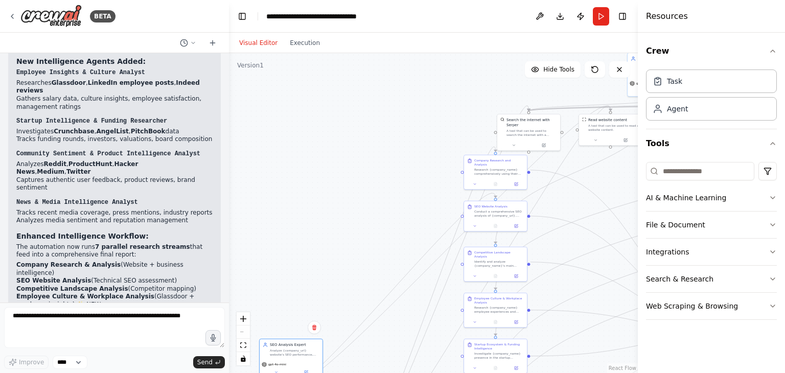
drag, startPoint x: 520, startPoint y: 210, endPoint x: 398, endPoint y: 350, distance: 185.0
click at [398, 350] on div ".deletable-edge-delete-btn { width: 20px; height: 20px; border: 0px solid #ffff…" at bounding box center [433, 213] width 409 height 320
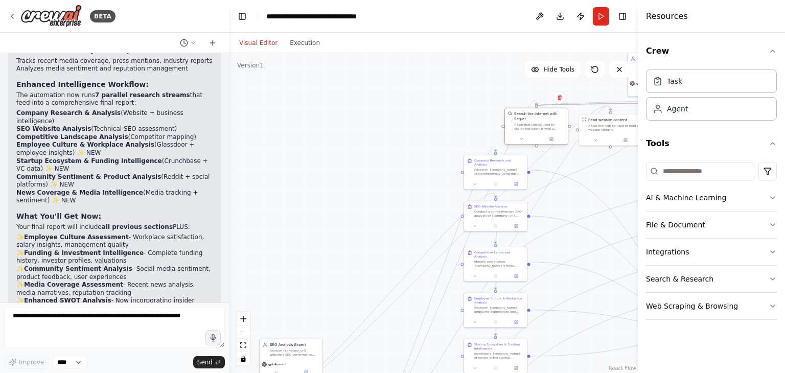
drag, startPoint x: 523, startPoint y: 132, endPoint x: 530, endPoint y: 128, distance: 7.5
click at [530, 128] on div "Search the internet with Serper A tool that can be used to search the internet …" at bounding box center [536, 126] width 64 height 37
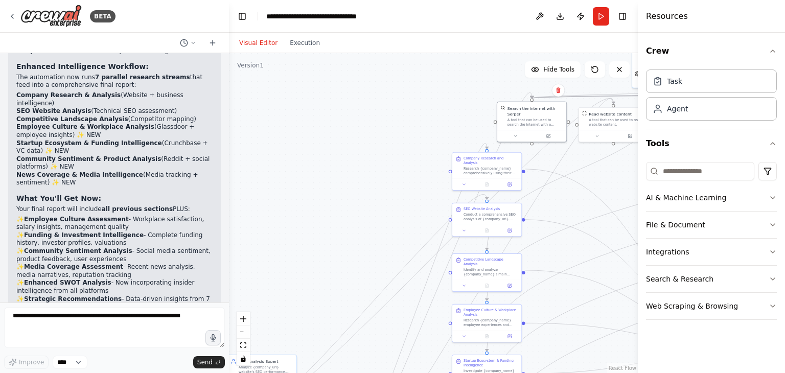
scroll to position [2432, 0]
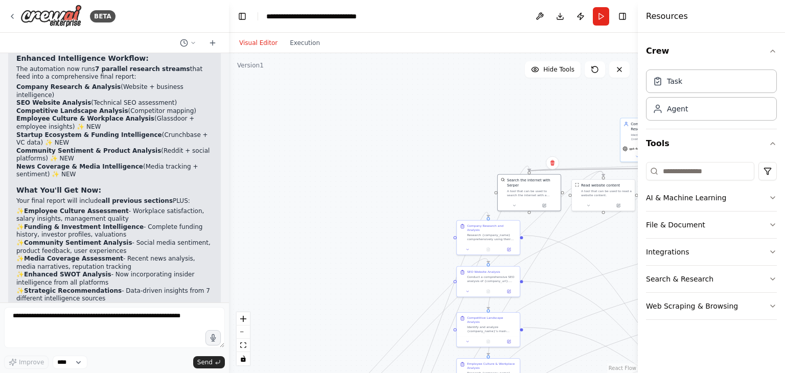
drag, startPoint x: 580, startPoint y: 214, endPoint x: 574, endPoint y: 244, distance: 31.3
click at [574, 244] on div ".deletable-edge-delete-btn { width: 20px; height: 20px; border: 0px solid #ffff…" at bounding box center [433, 213] width 409 height 320
drag, startPoint x: 624, startPoint y: 136, endPoint x: 527, endPoint y: 265, distance: 161.2
click at [527, 265] on div ".deletable-edge-delete-btn { width: 20px; height: 20px; border: 0px solid #ffff…" at bounding box center [433, 213] width 409 height 320
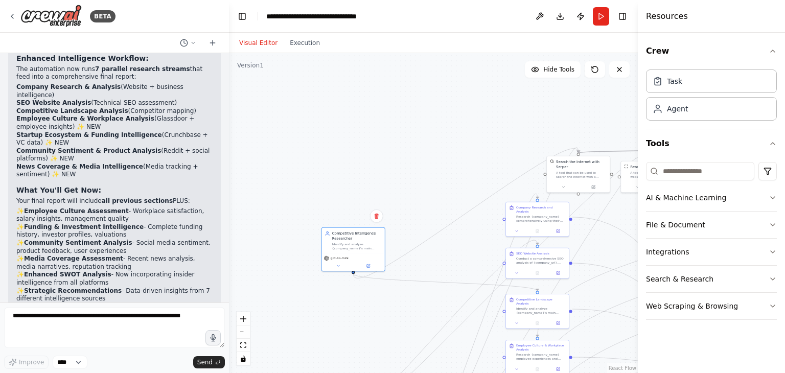
drag, startPoint x: 499, startPoint y: 175, endPoint x: 286, endPoint y: 158, distance: 213.7
click at [286, 158] on div ".deletable-edge-delete-btn { width: 20px; height: 20px; border: 0px solid #ffff…" at bounding box center [433, 213] width 409 height 320
drag, startPoint x: 323, startPoint y: 276, endPoint x: 308, endPoint y: 321, distance: 47.5
click at [316, 282] on div "Competitive Intelligence Researcher Identify and analyze {company_name}'s main …" at bounding box center [348, 260] width 64 height 44
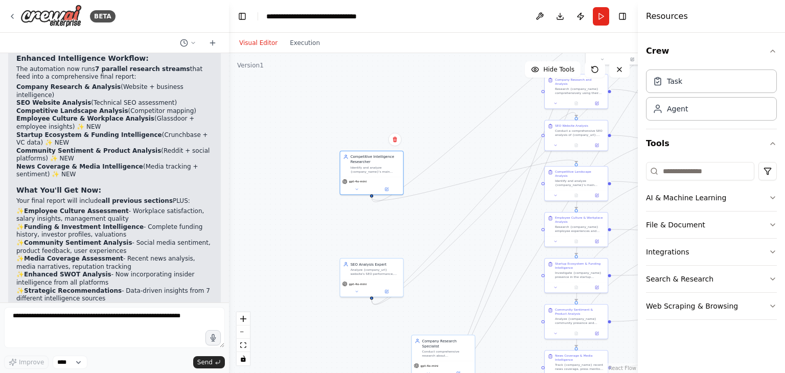
drag, startPoint x: 350, startPoint y: 231, endPoint x: 390, endPoint y: 99, distance: 138.3
click at [390, 99] on div ".deletable-edge-delete-btn { width: 20px; height: 20px; border: 0px solid #ffff…" at bounding box center [433, 213] width 409 height 320
drag, startPoint x: 376, startPoint y: 176, endPoint x: 345, endPoint y: 186, distance: 32.3
click at [345, 186] on div "gpt-4o-mini" at bounding box center [347, 185] width 59 height 5
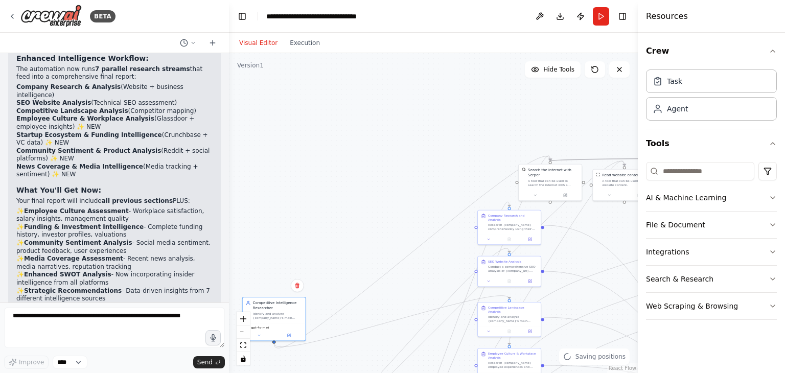
drag, startPoint x: 404, startPoint y: 201, endPoint x: 388, endPoint y: 226, distance: 30.1
click at [388, 226] on div ".deletable-edge-delete-btn { width: 20px; height: 20px; border: 0px solid #ffff…" at bounding box center [433, 213] width 409 height 320
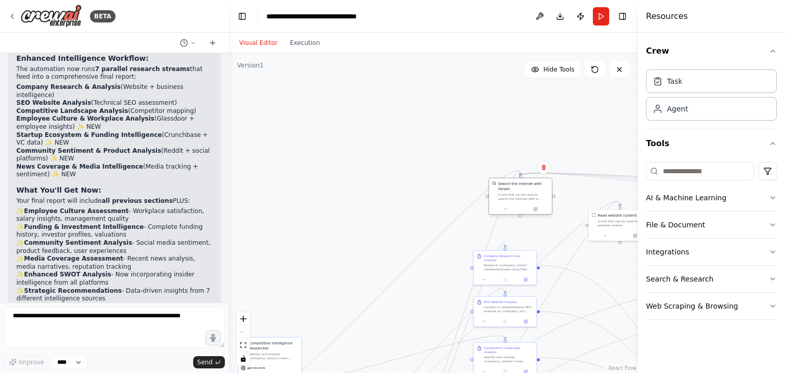
drag, startPoint x: 507, startPoint y: 205, endPoint x: 499, endPoint y: 200, distance: 9.6
click at [499, 204] on div at bounding box center [520, 209] width 63 height 11
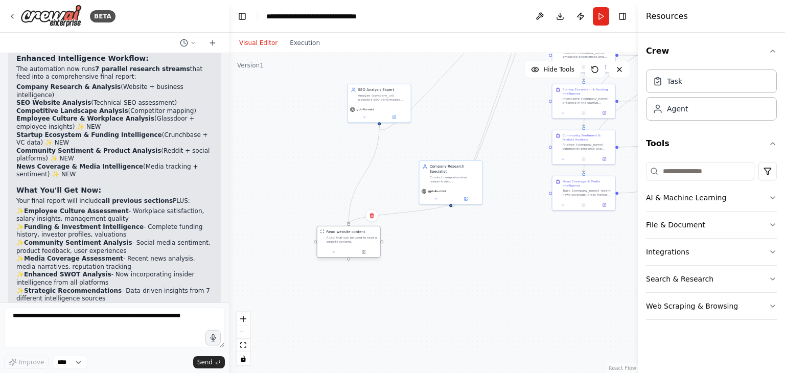
drag, startPoint x: 621, startPoint y: 227, endPoint x: 337, endPoint y: 247, distance: 284.7
click at [337, 247] on div "Read website content A tool that can be used to read a website content." at bounding box center [349, 242] width 64 height 32
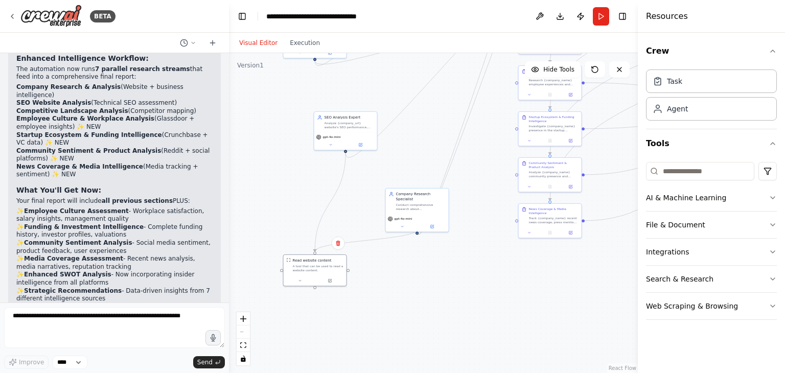
drag, startPoint x: 499, startPoint y: 296, endPoint x: 429, endPoint y: 341, distance: 82.7
click at [429, 341] on div ".deletable-edge-delete-btn { width: 20px; height: 20px; border: 0px solid #ffff…" at bounding box center [433, 213] width 409 height 320
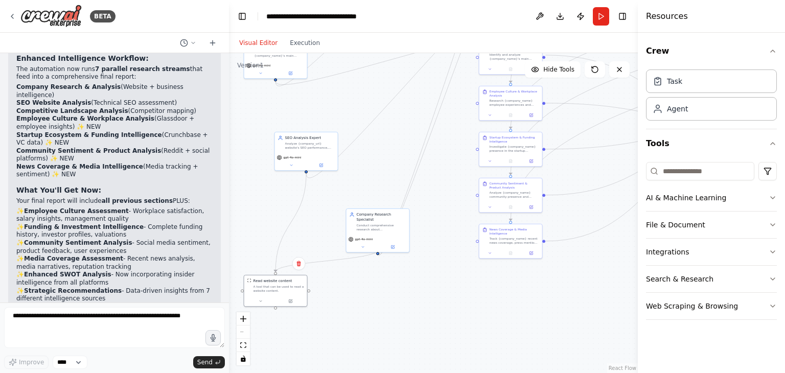
click at [440, 250] on div ".deletable-edge-delete-btn { width: 20px; height: 20px; border: 0px solid #ffff…" at bounding box center [433, 213] width 409 height 320
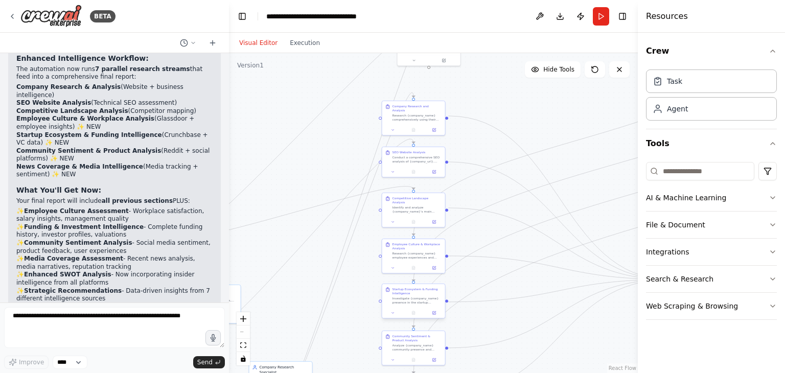
drag, startPoint x: 413, startPoint y: 312, endPoint x: 421, endPoint y: 311, distance: 8.2
click at [346, 372] on html "BETA I want to build an agent that, search on the internet about the comany tha…" at bounding box center [392, 186] width 785 height 373
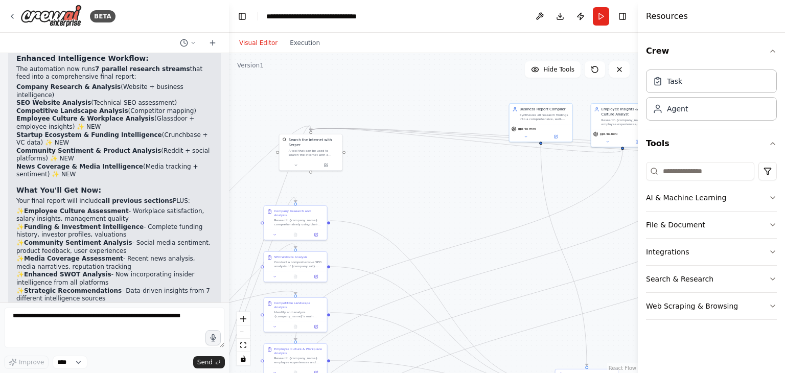
drag, startPoint x: 545, startPoint y: 123, endPoint x: 427, endPoint y: 228, distance: 157.4
click at [427, 228] on div ".deletable-edge-delete-btn { width: 20px; height: 20px; border: 0px solid #ffff…" at bounding box center [433, 213] width 409 height 320
drag, startPoint x: 530, startPoint y: 129, endPoint x: 372, endPoint y: 80, distance: 165.9
click at [372, 80] on div "gpt-4o-mini" at bounding box center [382, 86] width 63 height 18
drag, startPoint x: 372, startPoint y: 80, endPoint x: 426, endPoint y: 181, distance: 114.7
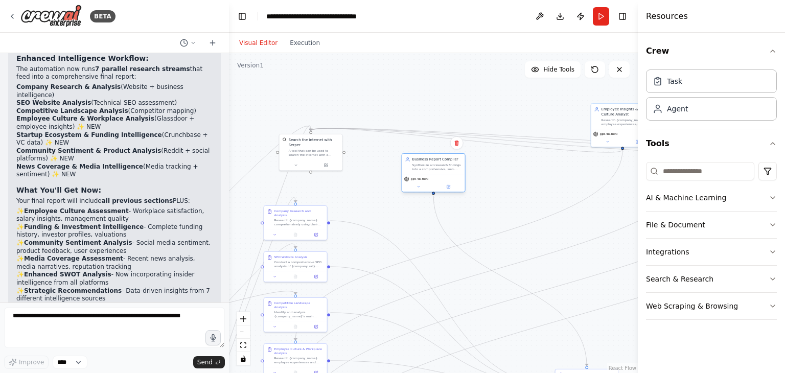
click at [426, 181] on div "gpt-4o-mini" at bounding box center [433, 183] width 63 height 18
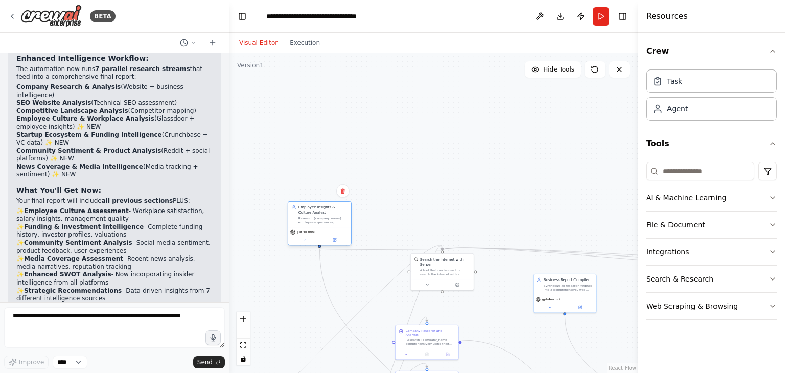
drag, startPoint x: 613, startPoint y: 113, endPoint x: 306, endPoint y: 207, distance: 321.1
click at [306, 207] on div "Employee Insights & Culture Analyst" at bounding box center [323, 210] width 50 height 10
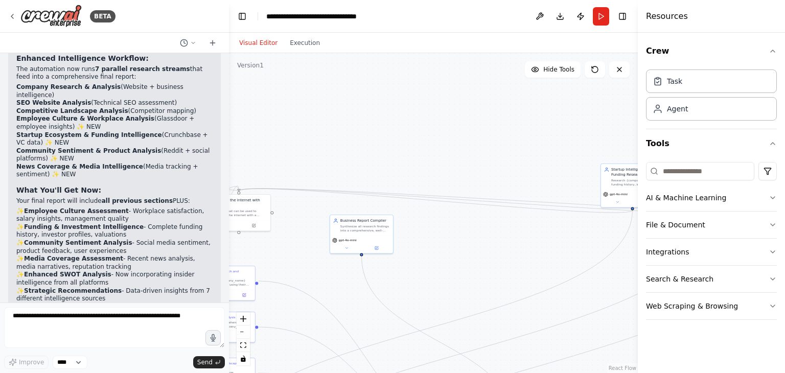
drag, startPoint x: 541, startPoint y: 207, endPoint x: 337, endPoint y: 150, distance: 212.3
click at [337, 150] on div ".deletable-edge-delete-btn { width: 20px; height: 20px; border: 0px solid #ffff…" at bounding box center [433, 213] width 409 height 320
drag, startPoint x: 573, startPoint y: 182, endPoint x: 309, endPoint y: 140, distance: 267.3
click at [314, 140] on div "Startup Intelligence & Funding Researcher Research {company_name} funding histo…" at bounding box center [345, 132] width 63 height 26
drag, startPoint x: 478, startPoint y: 249, endPoint x: 251, endPoint y: 197, distance: 232.7
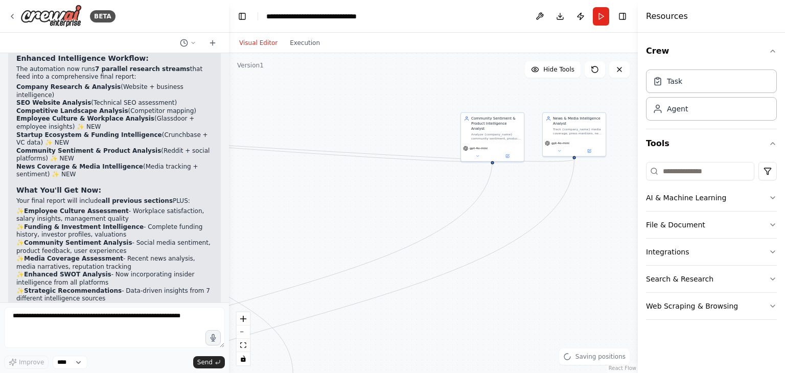
click at [251, 197] on div ".deletable-edge-delete-btn { width: 20px; height: 20px; border: 0px solid #ffff…" at bounding box center [433, 213] width 409 height 320
drag, startPoint x: 477, startPoint y: 134, endPoint x: 379, endPoint y: 160, distance: 100.9
click at [278, 209] on div "Community Sentiment & Product Intelligence Analyst Analyze {company_name} commu…" at bounding box center [307, 204] width 64 height 50
drag, startPoint x: 550, startPoint y: 148, endPoint x: 293, endPoint y: 157, distance: 256.6
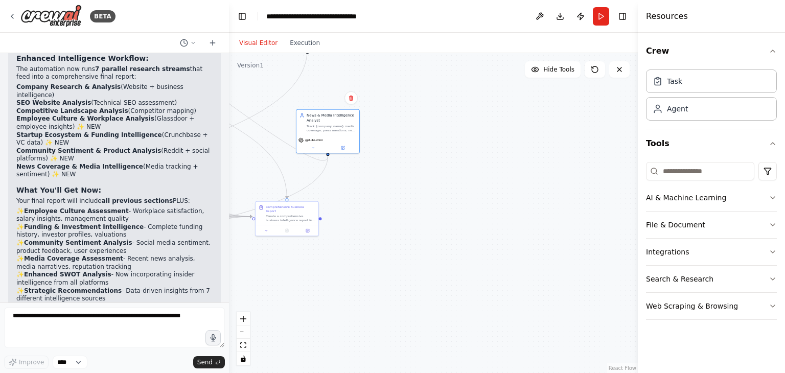
click at [293, 157] on div ".deletable-edge-delete-btn { width: 20px; height: 20px; border: 0px solid #ffff…" at bounding box center [433, 213] width 409 height 320
drag, startPoint x: 386, startPoint y: 204, endPoint x: 568, endPoint y: 225, distance: 183.1
click at [568, 225] on div ".deletable-edge-delete-btn { width: 20px; height: 20px; border: 0px solid #ffff…" at bounding box center [433, 213] width 409 height 320
drag, startPoint x: 469, startPoint y: 240, endPoint x: 526, endPoint y: 268, distance: 63.7
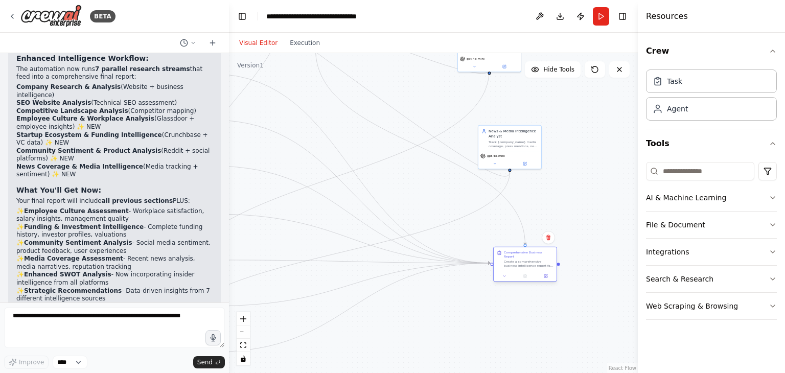
click at [526, 268] on div "Comprehensive Business Report Create a comprehensive business intelligence repo…" at bounding box center [525, 264] width 64 height 35
click at [426, 346] on div ".deletable-edge-delete-btn { width: 20px; height: 20px; border: 0px solid #ffff…" at bounding box center [433, 213] width 409 height 320
drag, startPoint x: 359, startPoint y: 336, endPoint x: 554, endPoint y: 319, distance: 195.3
click at [554, 319] on div ".deletable-edge-delete-btn { width: 20px; height: 20px; border: 0px solid #ffff…" at bounding box center [433, 213] width 409 height 320
click at [560, 15] on button "Download" at bounding box center [560, 16] width 16 height 18
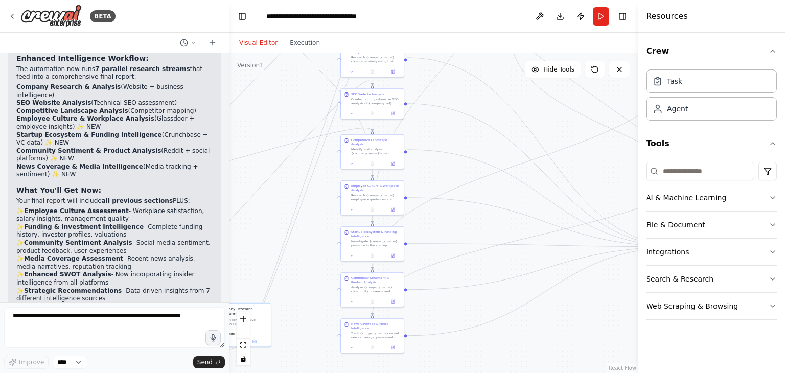
drag, startPoint x: 619, startPoint y: 68, endPoint x: 529, endPoint y: 148, distance: 120.1
click at [529, 148] on div "Version 1 Hide Tools .deletable-edge-delete-btn { width: 20px; height: 20px; bo…" at bounding box center [433, 213] width 409 height 320
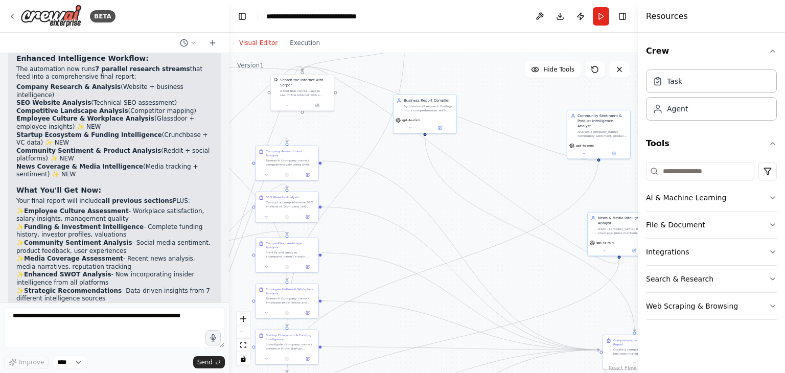
drag, startPoint x: 529, startPoint y: 148, endPoint x: 444, endPoint y: 272, distance: 151.0
click at [444, 272] on div ".deletable-edge-delete-btn { width: 20px; height: 20px; border: 0px solid #ffff…" at bounding box center [433, 213] width 409 height 320
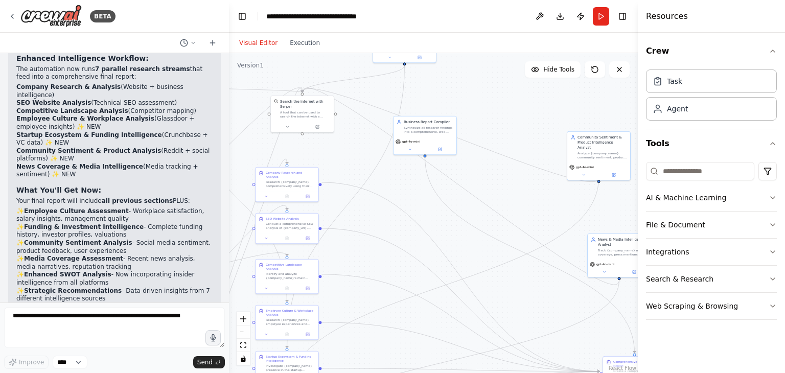
click at [474, 101] on div ".deletable-edge-delete-btn { width: 20px; height: 20px; border: 0px solid #ffff…" at bounding box center [433, 213] width 409 height 320
click at [597, 17] on button "Run" at bounding box center [601, 16] width 16 height 18
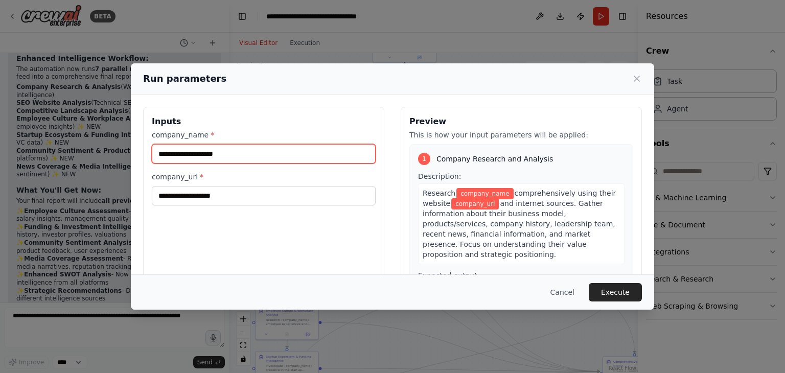
click at [178, 144] on input "company_name *" at bounding box center [264, 153] width 224 height 19
type input "**********"
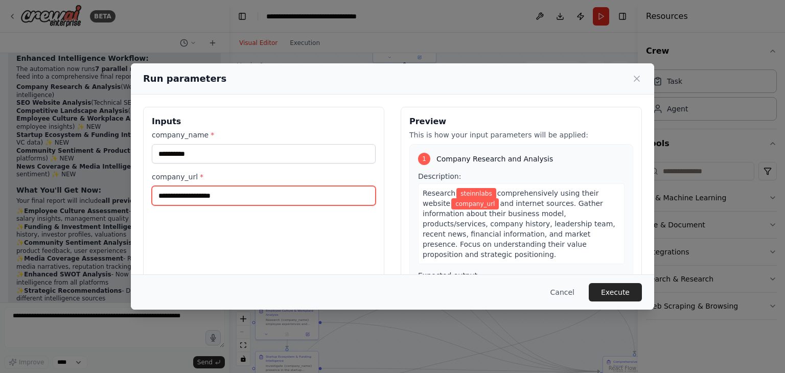
paste input "**********"
type input "**********"
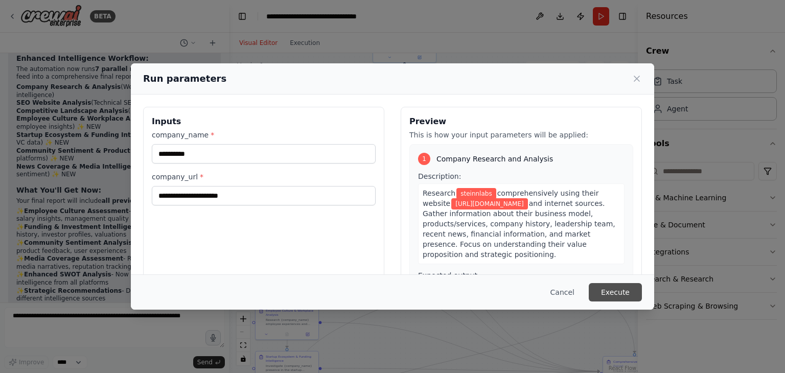
click at [615, 287] on button "Execute" at bounding box center [614, 292] width 53 height 18
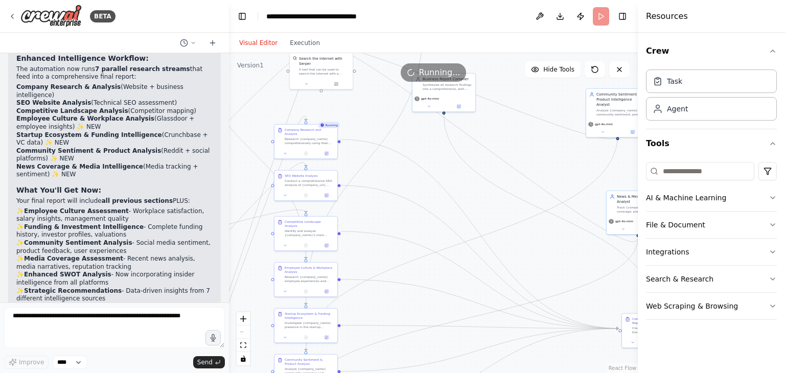
drag, startPoint x: 372, startPoint y: 271, endPoint x: 391, endPoint y: 228, distance: 46.9
click at [391, 228] on div ".deletable-edge-delete-btn { width: 20px; height: 20px; border: 0px solid #ffff…" at bounding box center [433, 213] width 409 height 320
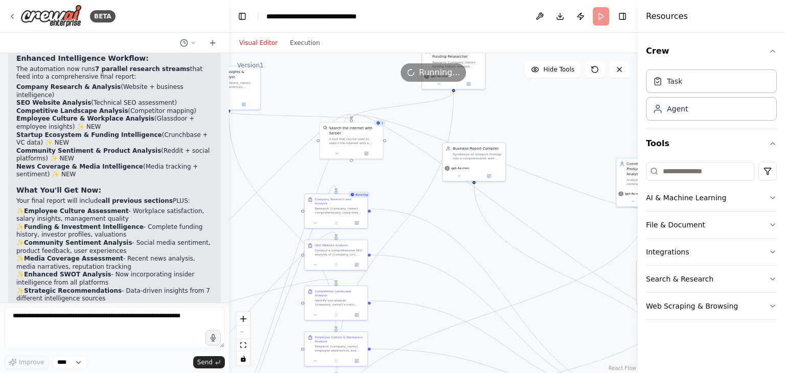
drag, startPoint x: 392, startPoint y: 213, endPoint x: 422, endPoint y: 282, distance: 75.7
click at [422, 282] on div ".deletable-edge-delete-btn { width: 20px; height: 20px; border: 0px solid #ffff…" at bounding box center [433, 213] width 409 height 320
click at [298, 42] on button "Execution" at bounding box center [305, 43] width 42 height 12
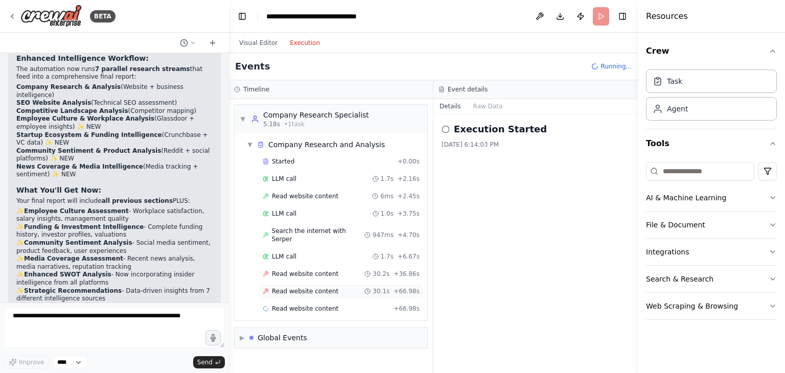
click at [311, 287] on span "Read website content" at bounding box center [305, 291] width 66 height 8
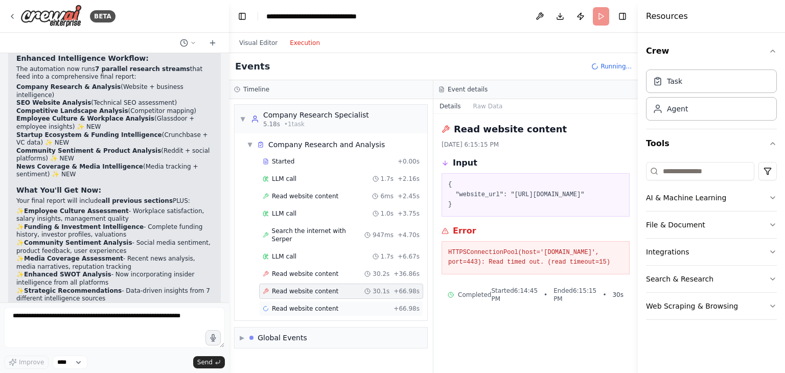
click at [332, 301] on div "Read website content + 66.98s" at bounding box center [341, 308] width 164 height 15
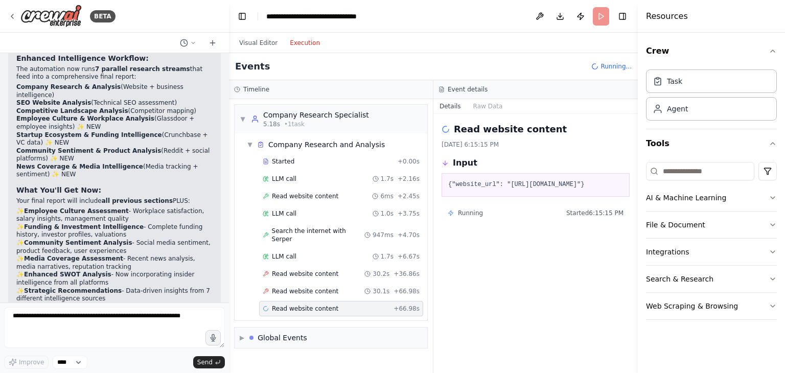
click at [329, 304] on span "Read website content" at bounding box center [305, 308] width 66 height 8
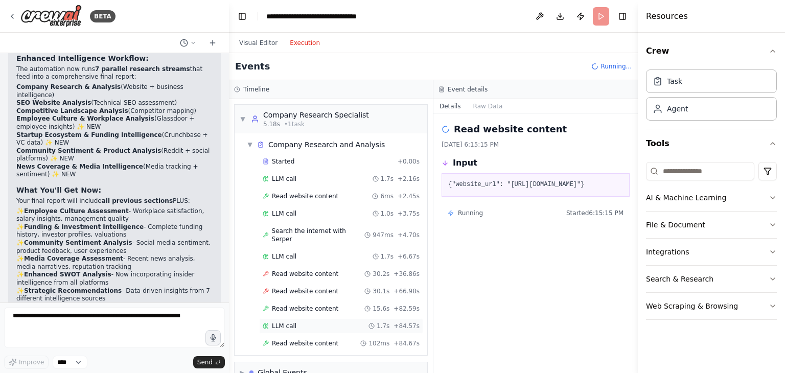
click at [324, 322] on div "LLM call 1.7s + 84.57s" at bounding box center [341, 326] width 157 height 8
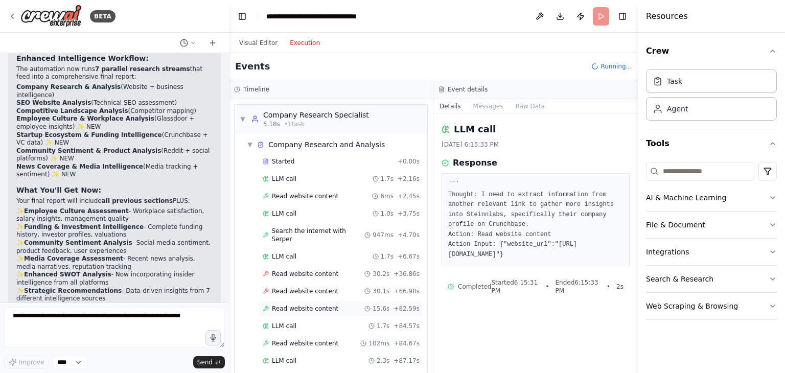
scroll to position [62, 0]
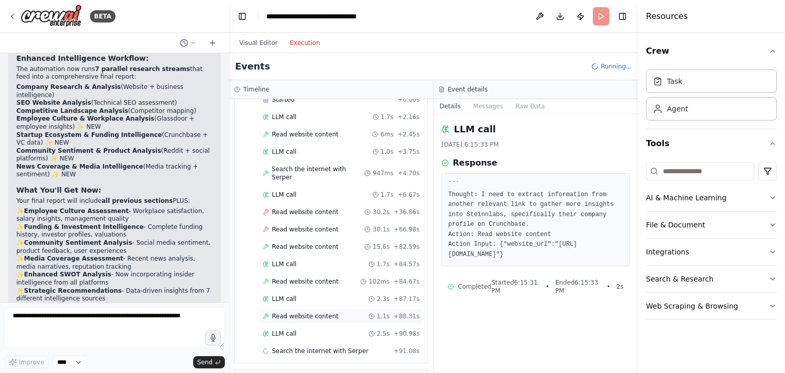
click at [300, 312] on span "Read website content" at bounding box center [305, 316] width 66 height 8
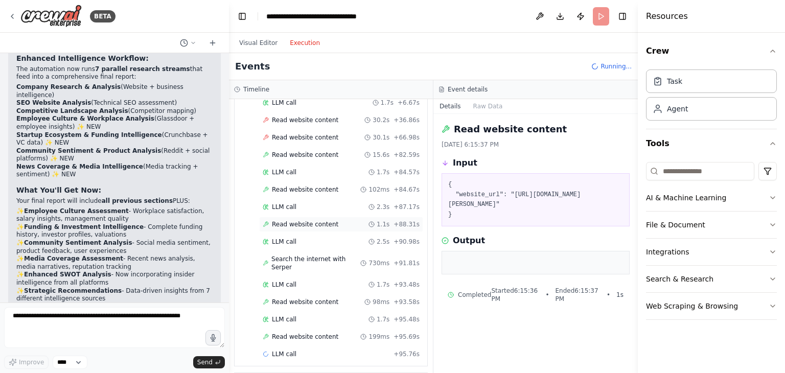
scroll to position [165, 0]
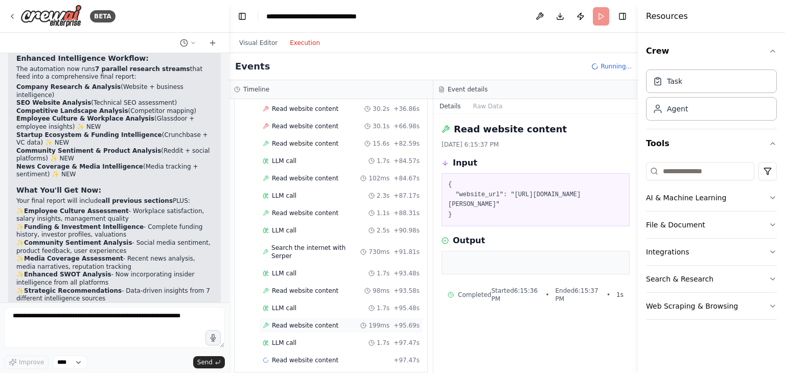
click at [300, 321] on span "Read website content" at bounding box center [305, 325] width 66 height 8
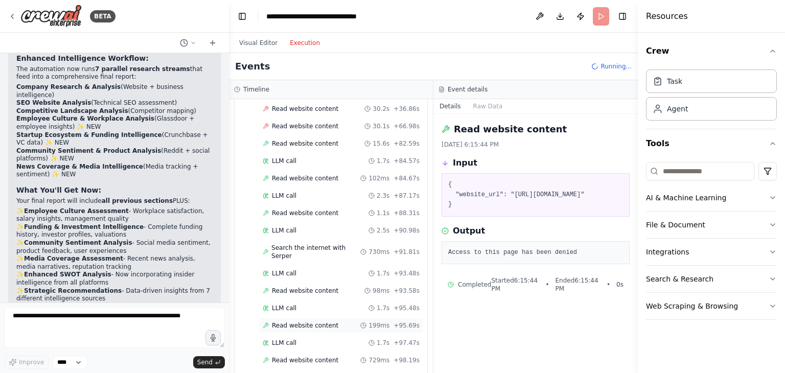
scroll to position [199, 0]
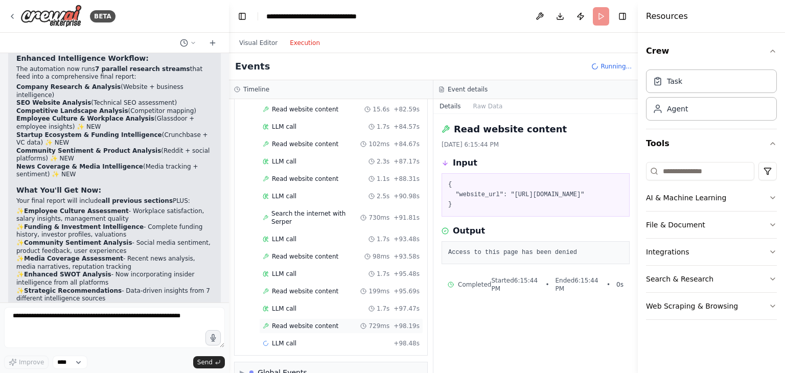
click at [298, 322] on span "Read website content" at bounding box center [305, 326] width 66 height 8
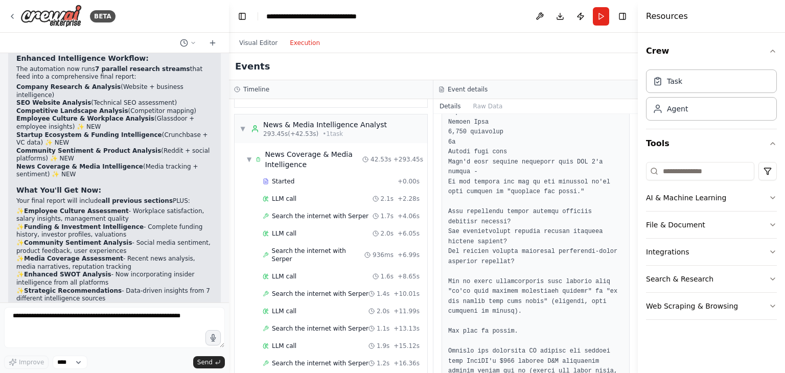
scroll to position [2609, 0]
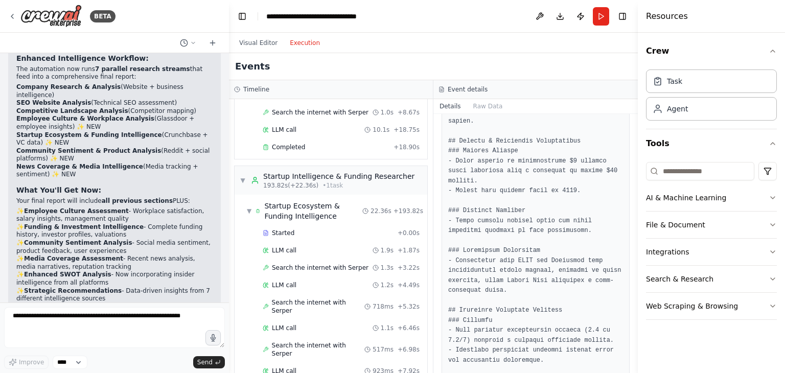
scroll to position [1197, 0]
click at [300, 247] on div "LLM call 1.9s + 1.87s" at bounding box center [341, 251] width 157 height 8
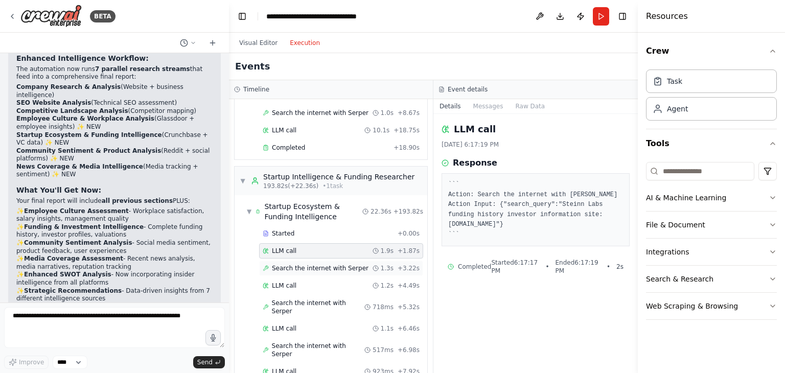
click at [346, 264] on span "Search the internet with Serper" at bounding box center [320, 268] width 97 height 8
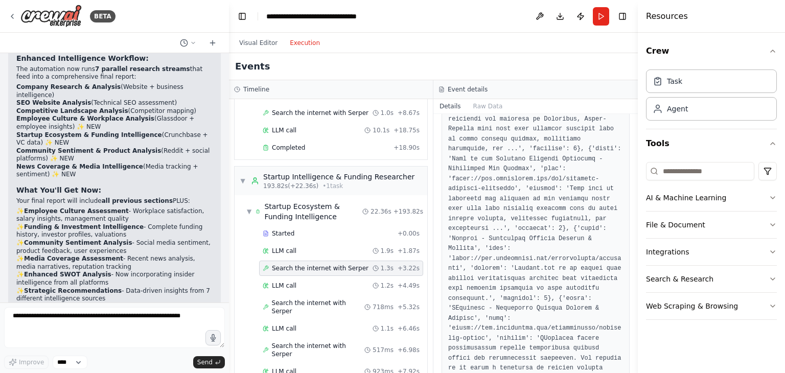
scroll to position [695, 0]
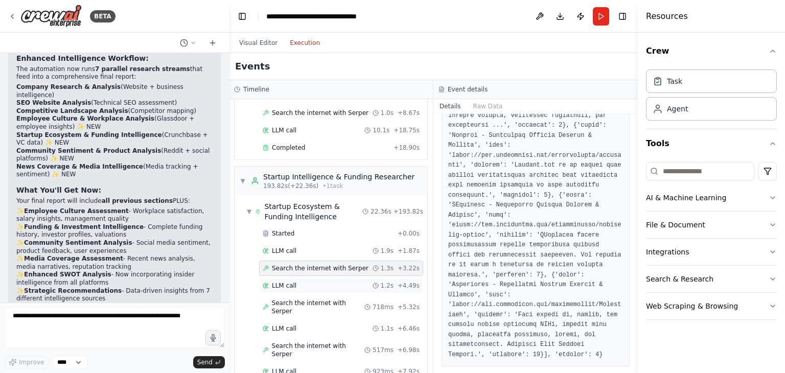
click at [305, 281] on div "LLM call 1.2s + 4.49s" at bounding box center [341, 285] width 157 height 8
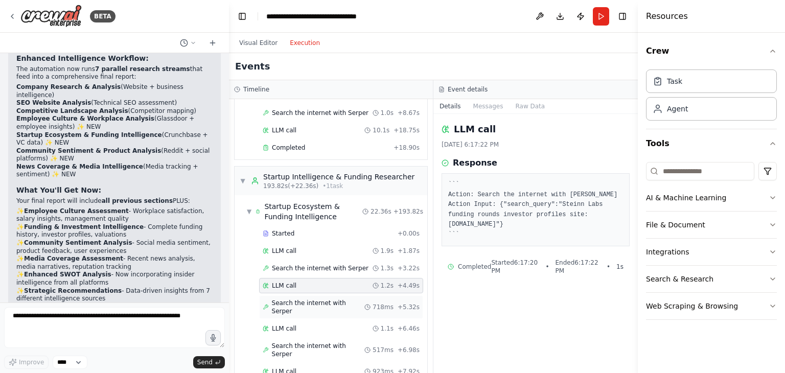
click at [327, 299] on span "Search the internet with Serper" at bounding box center [318, 307] width 93 height 16
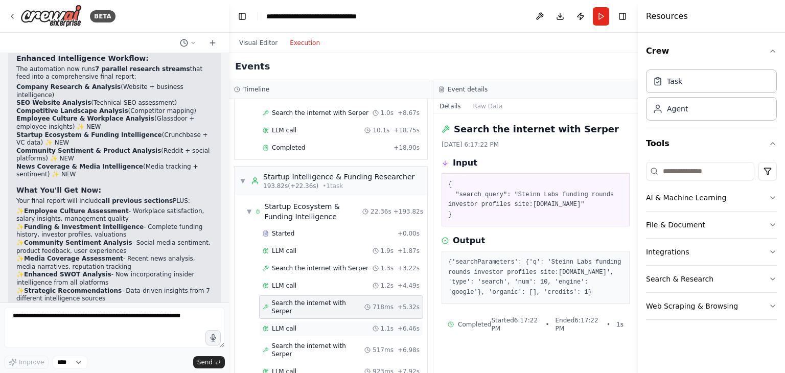
click at [333, 324] on div "LLM call 1.1s + 6.46s" at bounding box center [341, 328] width 157 height 8
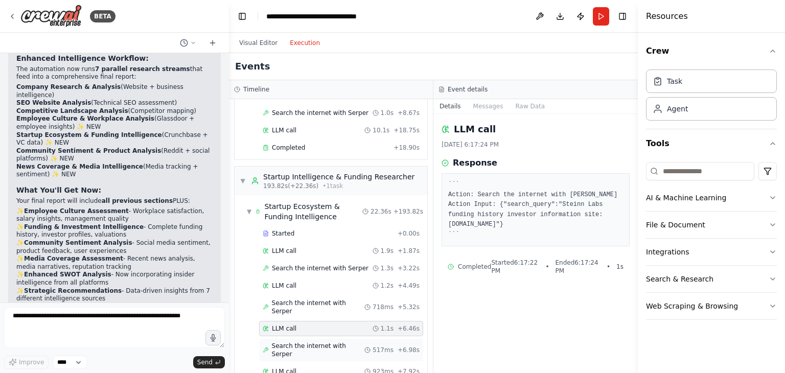
click at [329, 342] on span "Search the internet with Serper" at bounding box center [318, 350] width 93 height 16
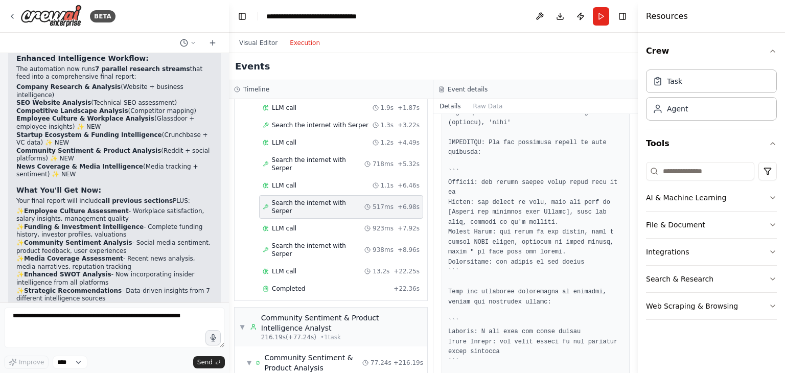
scroll to position [346, 0]
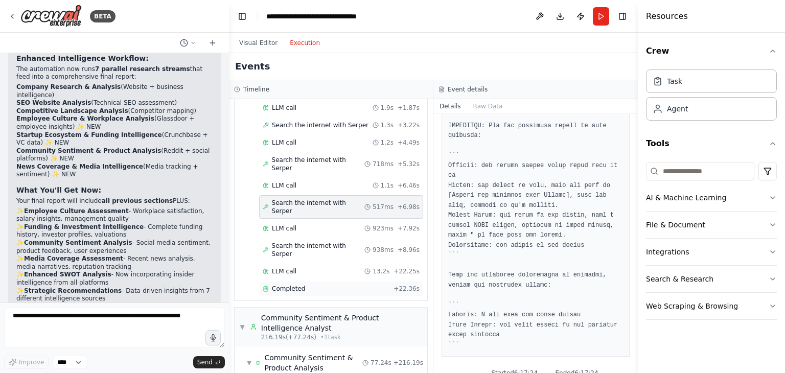
click at [283, 281] on div "Completed + 22.36s" at bounding box center [341, 288] width 164 height 15
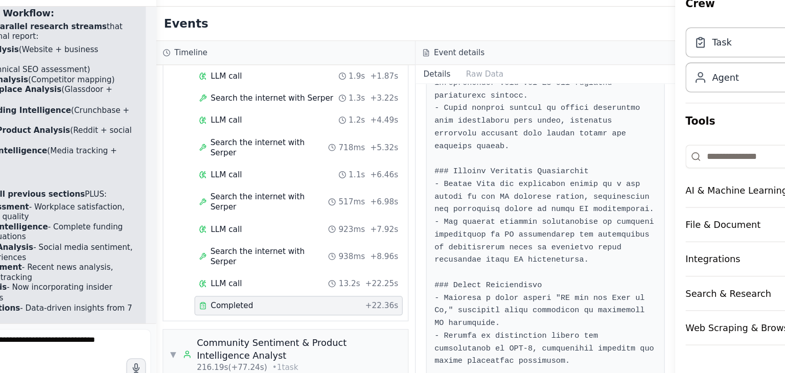
scroll to position [736, 0]
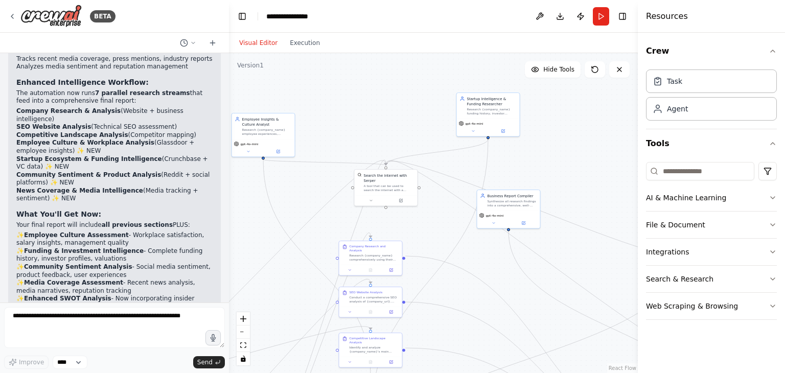
scroll to position [2432, 0]
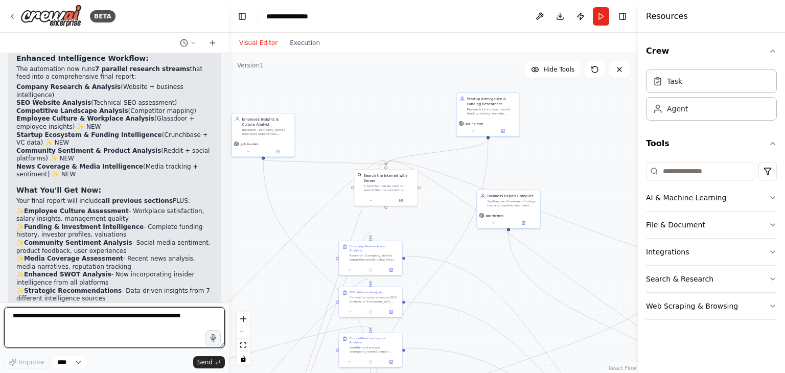
click at [72, 322] on textarea at bounding box center [114, 327] width 221 height 41
type textarea "**********"
